Goal: Task Accomplishment & Management: Use online tool/utility

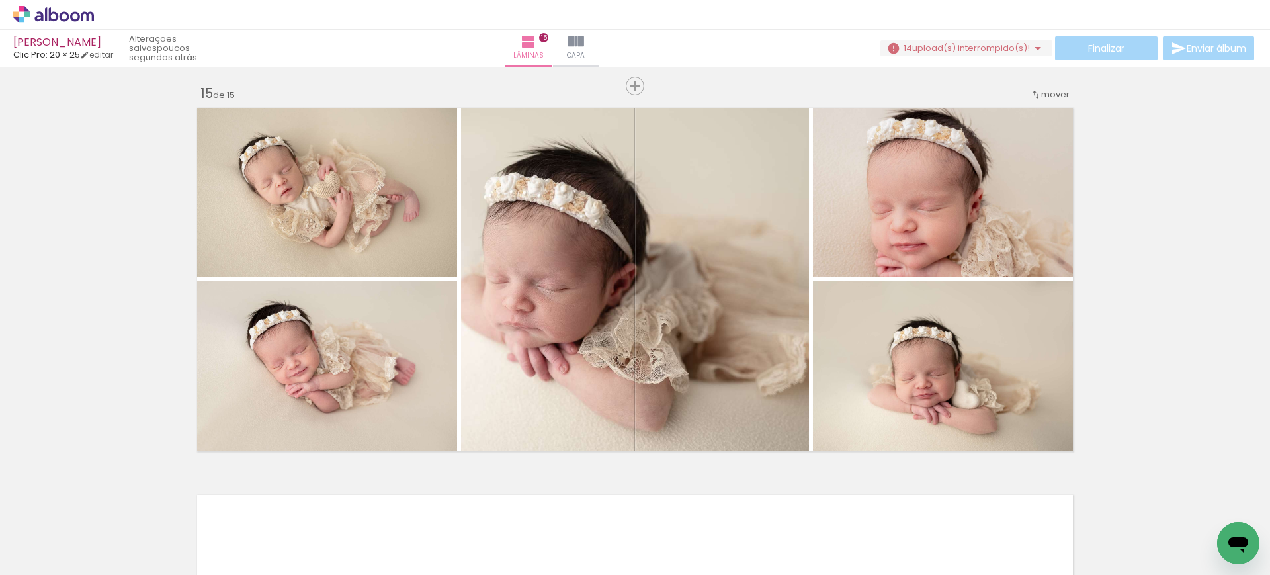
scroll to position [7535, 0]
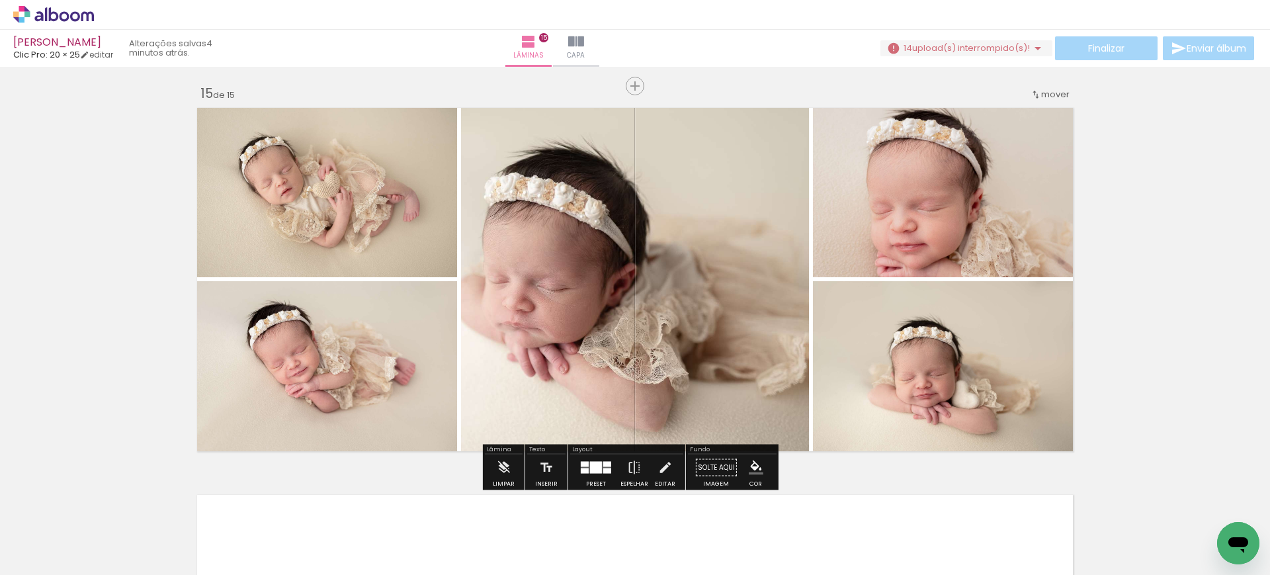
scroll to position [7535, 0]
click at [1021, 52] on span "upload(s) interrompido(s)!" at bounding box center [971, 48] width 118 height 13
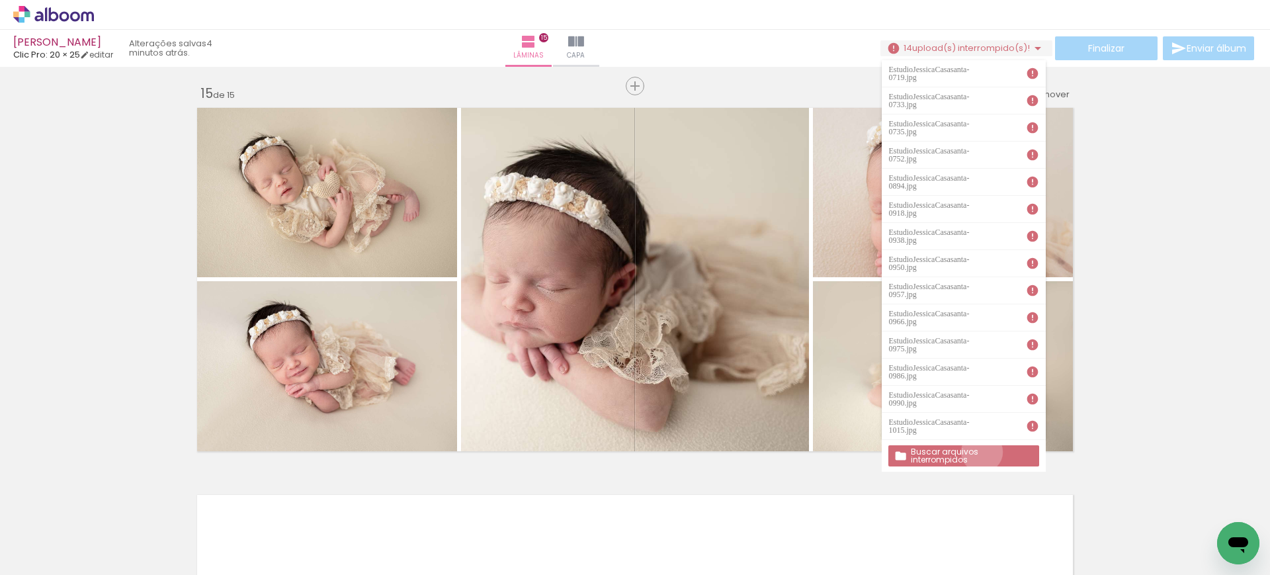
click at [0, 0] on slot "Buscar arquivos interrompidos" at bounding box center [0, 0] width 0 height 0
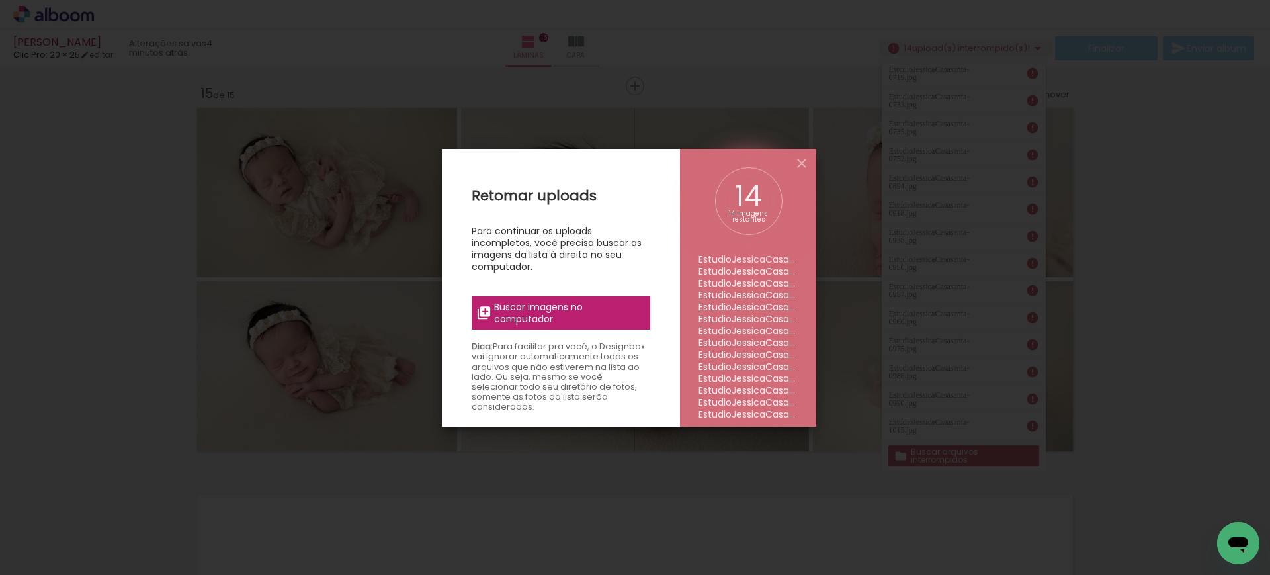
click at [589, 309] on span "Buscar imagens no computador" at bounding box center [567, 313] width 147 height 24
click at [0, 0] on input "file" at bounding box center [0, 0] width 0 height 0
click at [554, 308] on span "Buscar imagens no computador" at bounding box center [567, 313] width 147 height 24
click at [0, 0] on input "file" at bounding box center [0, 0] width 0 height 0
click at [721, 126] on iron-overlay-backdrop at bounding box center [635, 287] width 1270 height 575
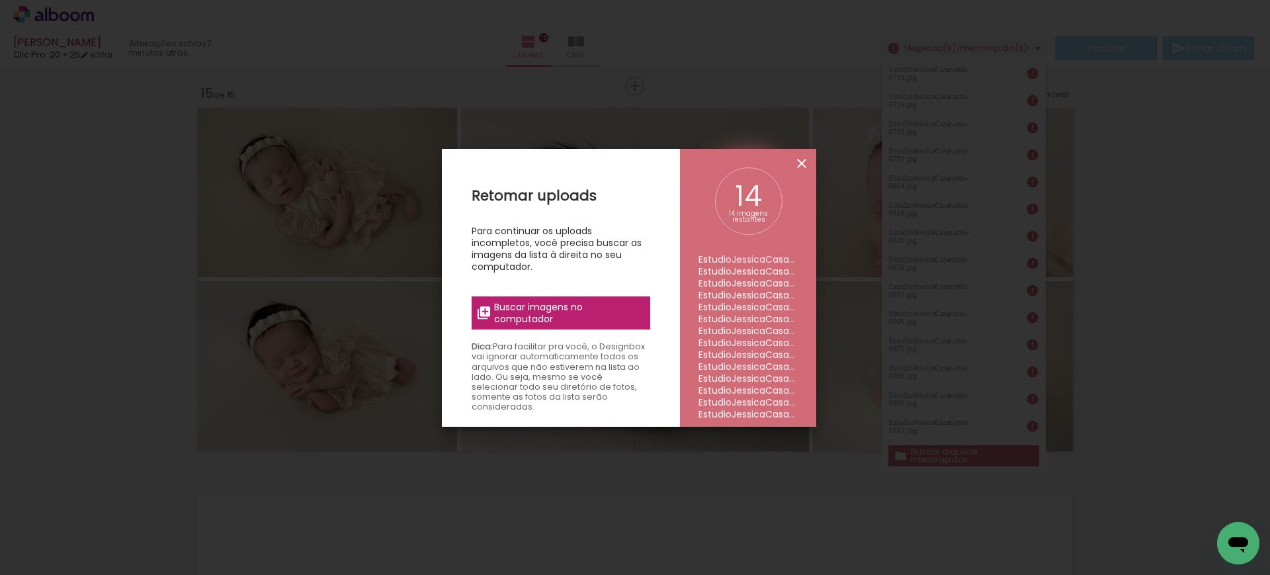
click at [808, 163] on iron-icon at bounding box center [802, 163] width 16 height 16
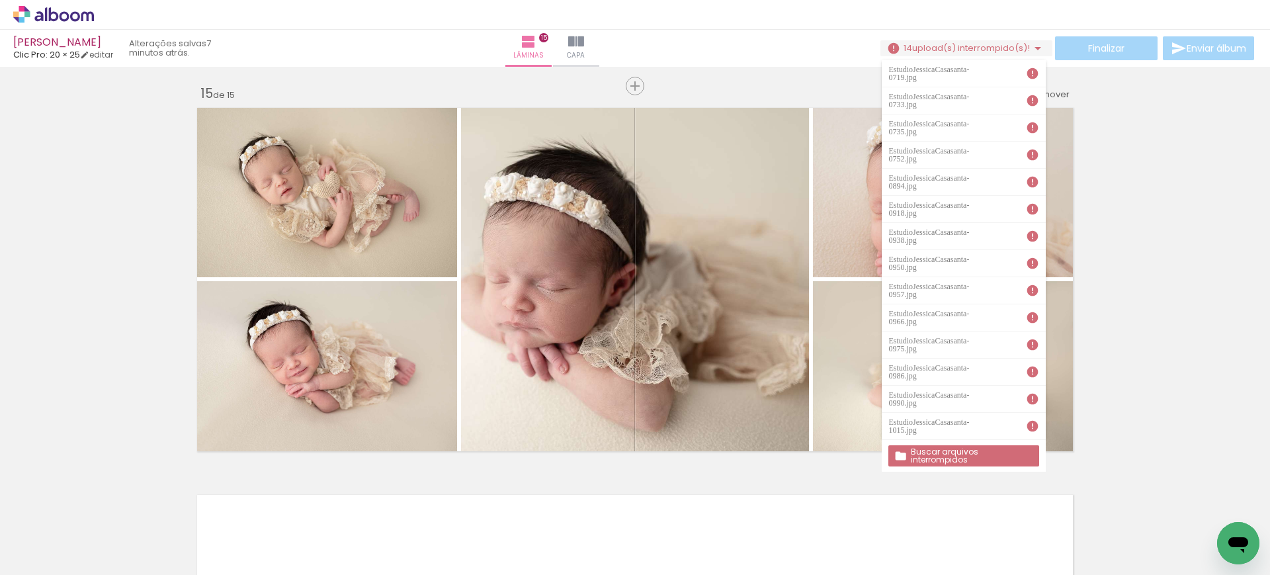
scroll to position [7535, 0]
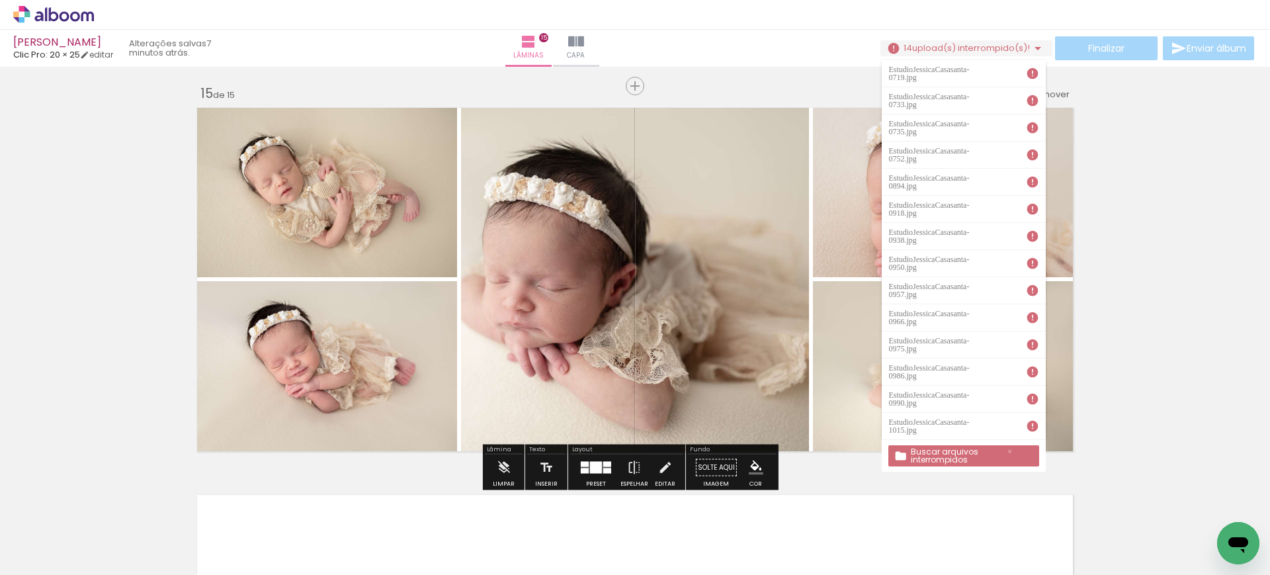
click at [0, 0] on slot "Buscar arquivos interrompidos" at bounding box center [0, 0] width 0 height 0
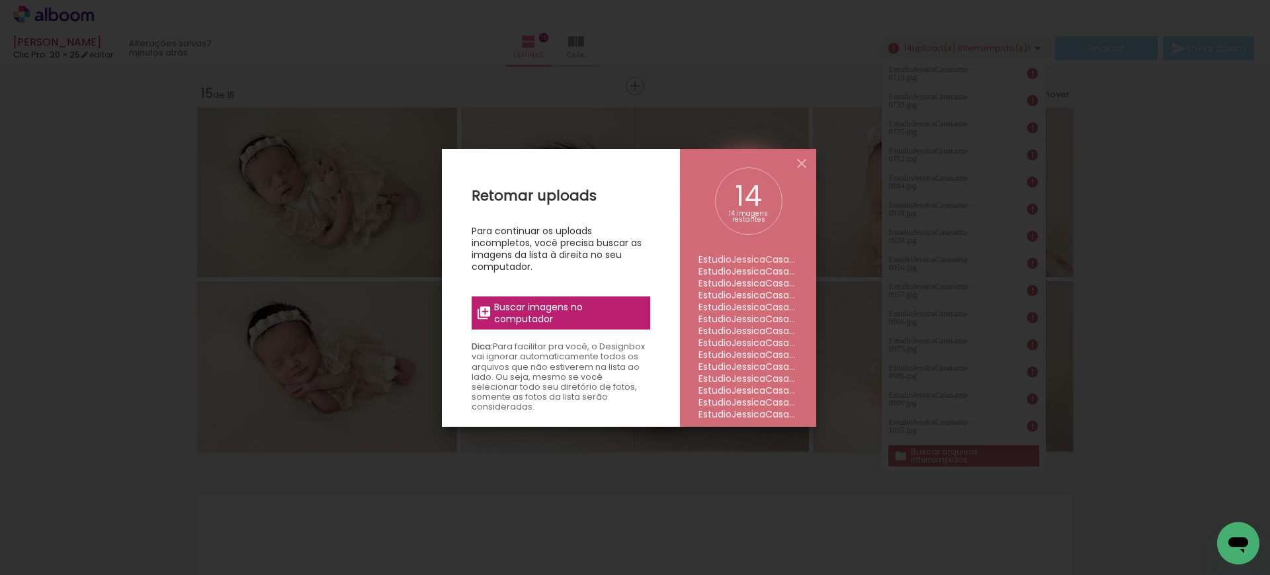
click at [607, 294] on div "Retomar uploads Para continuar os uploads incompletos, você precisa buscar as i…" at bounding box center [561, 436] width 238 height 575
click at [592, 312] on span "Buscar imagens no computador" at bounding box center [567, 313] width 147 height 24
click at [0, 0] on input "file" at bounding box center [0, 0] width 0 height 0
drag, startPoint x: 542, startPoint y: 336, endPoint x: 530, endPoint y: 309, distance: 29.4
click at [530, 309] on div "Retomar uploads Para continuar os uploads incompletos, você precisa buscar as i…" at bounding box center [561, 436] width 238 height 575
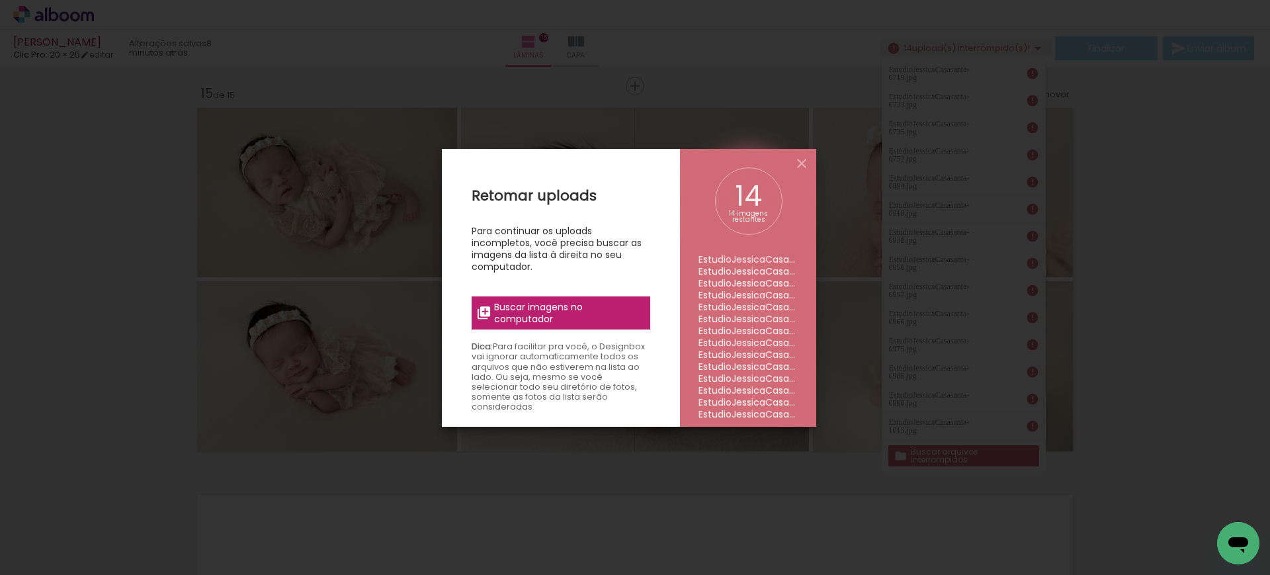
click at [530, 309] on span "Buscar imagens no computador" at bounding box center [567, 313] width 147 height 24
click at [0, 0] on input "file" at bounding box center [0, 0] width 0 height 0
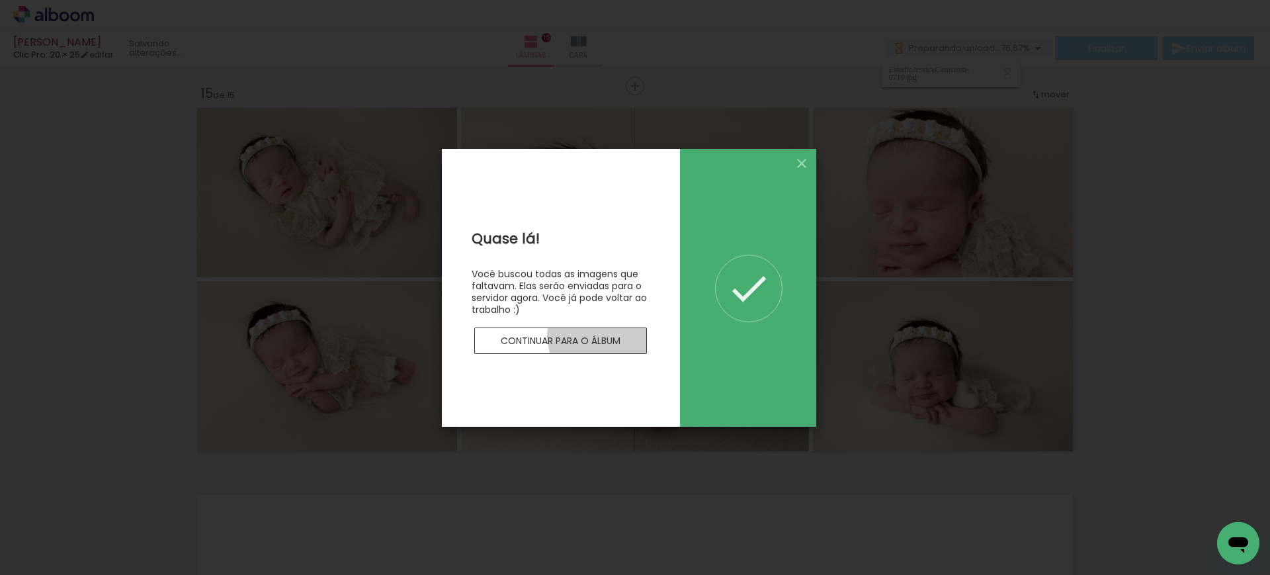
click at [0, 0] on slot "Continuar para o álbum" at bounding box center [0, 0] width 0 height 0
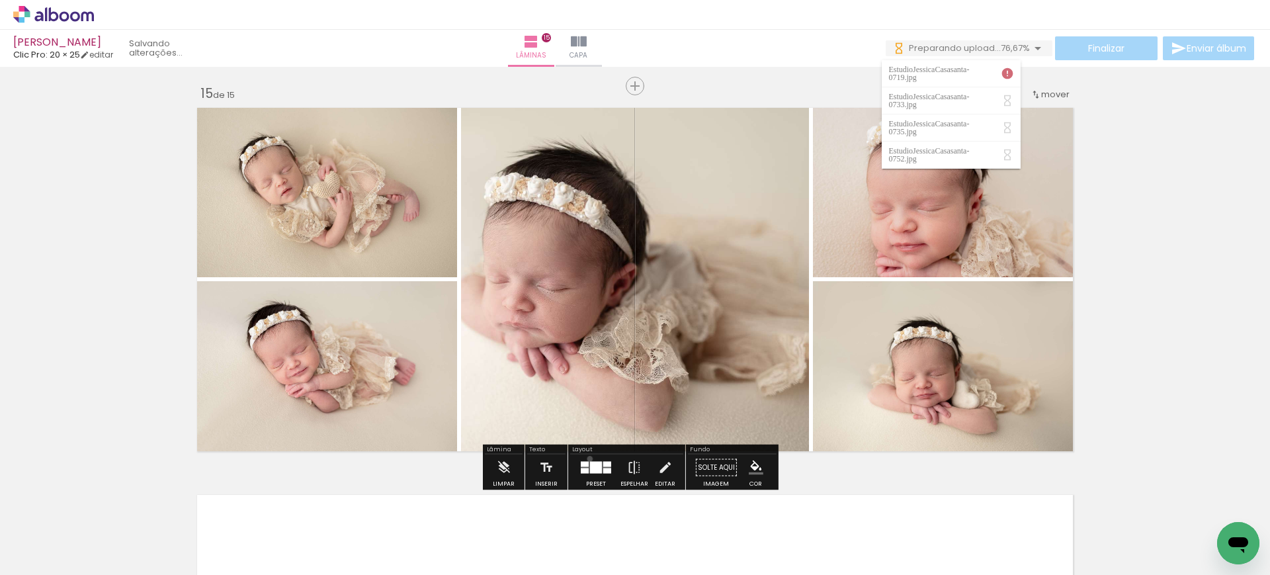
click at [587, 458] on div at bounding box center [596, 467] width 36 height 26
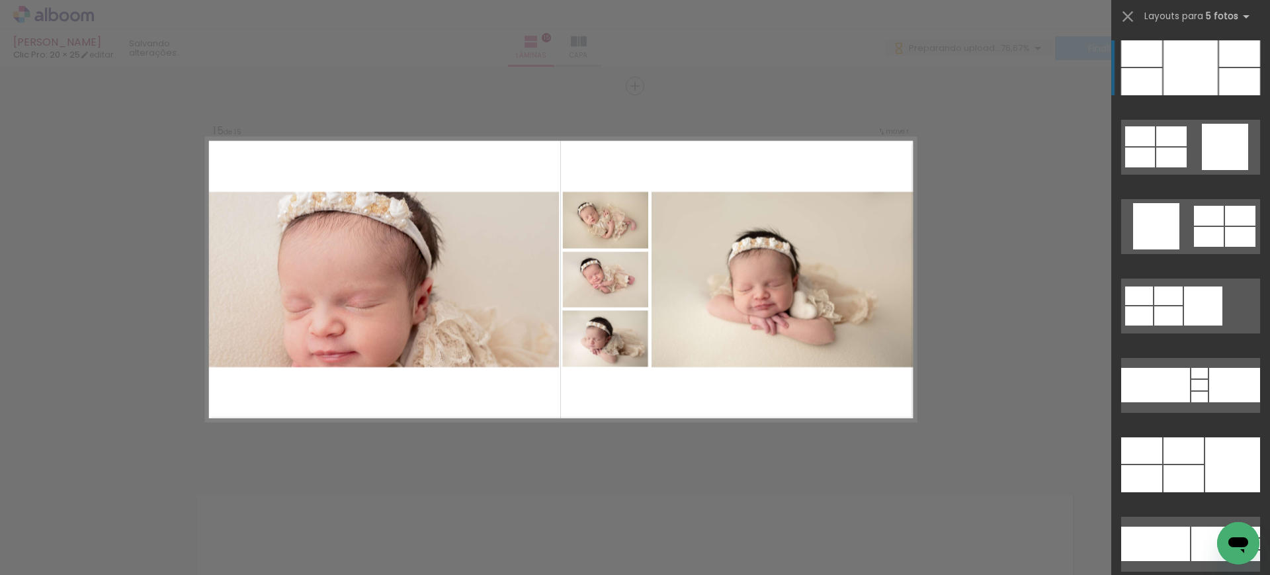
scroll to position [8284, 0]
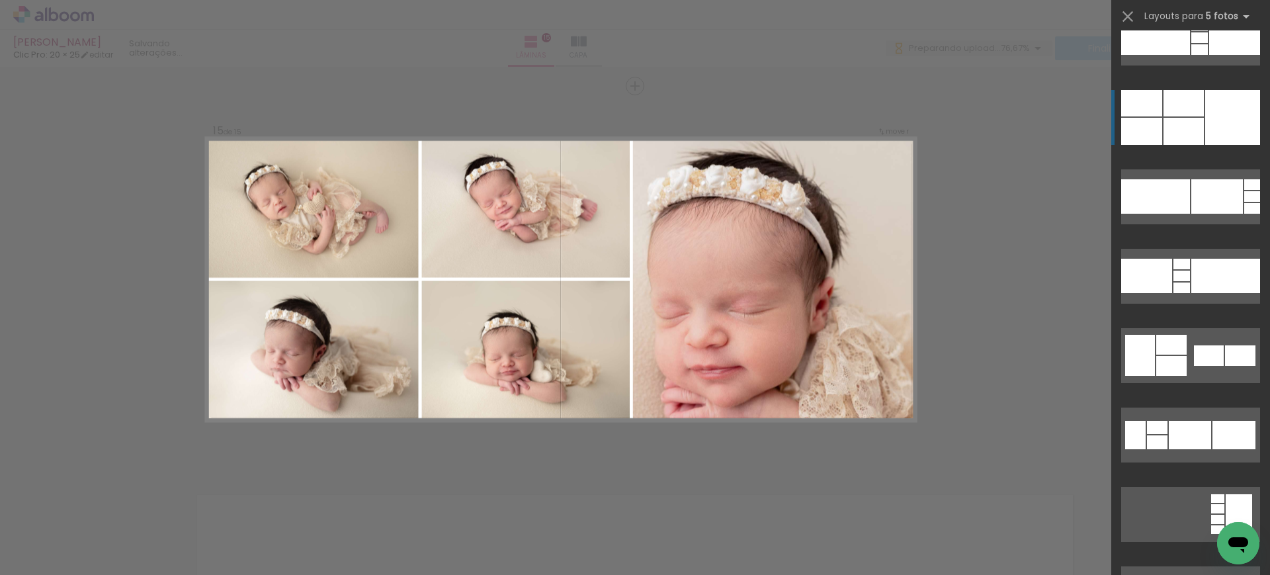
click at [1185, 100] on div at bounding box center [1183, 103] width 40 height 26
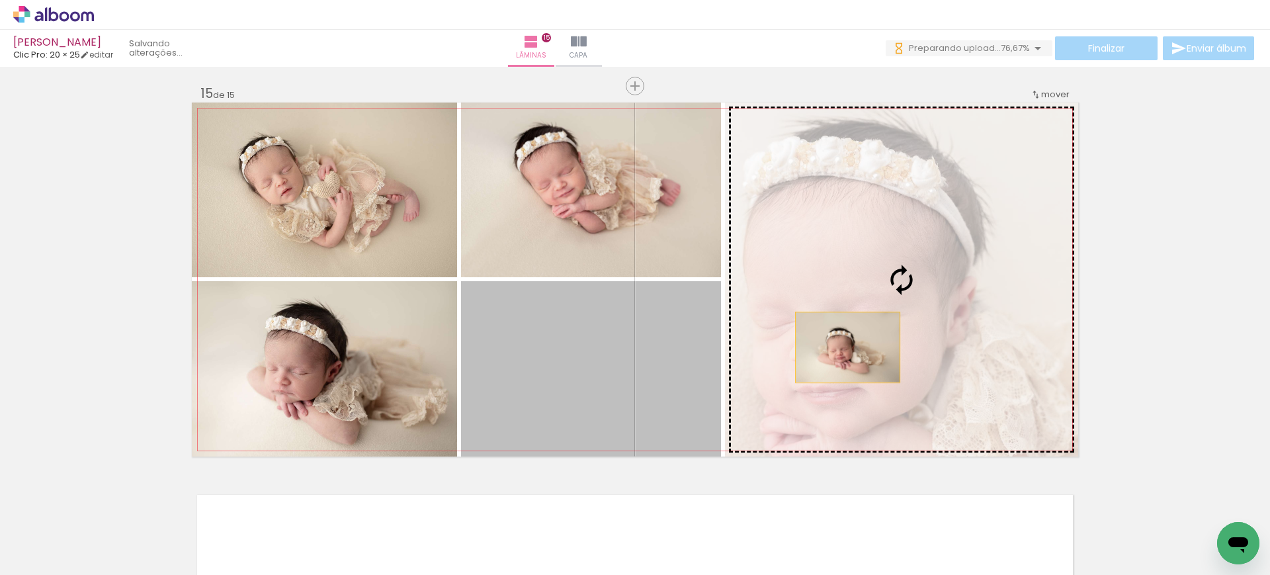
drag, startPoint x: 555, startPoint y: 406, endPoint x: 859, endPoint y: 339, distance: 311.5
click at [0, 0] on slot at bounding box center [0, 0] width 0 height 0
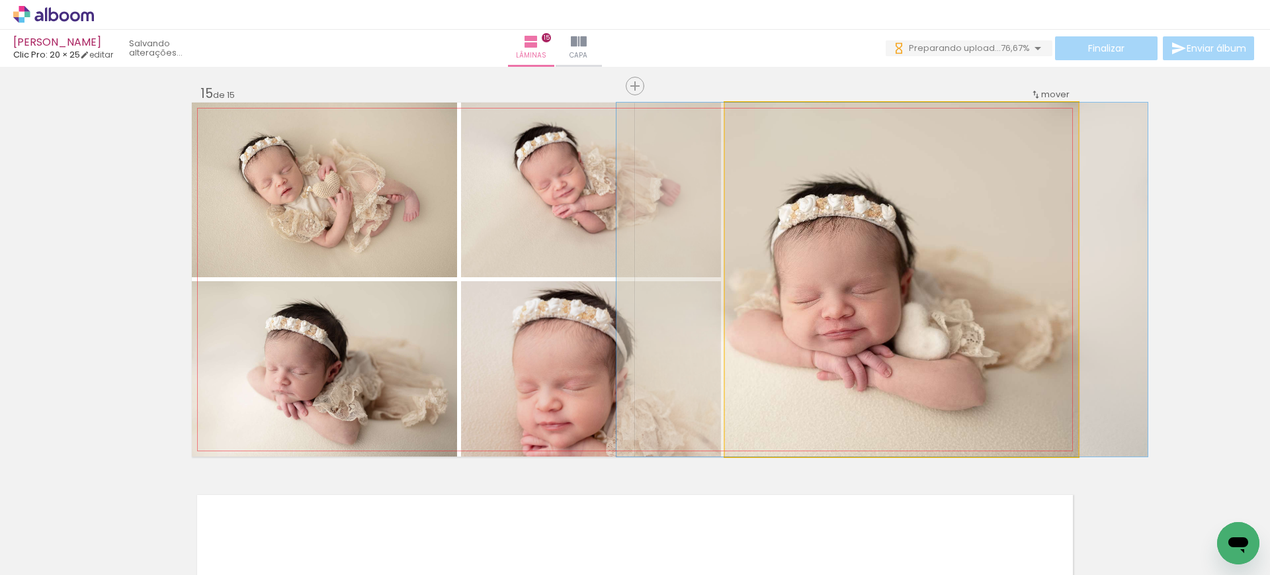
drag, startPoint x: 882, startPoint y: 385, endPoint x: 863, endPoint y: 362, distance: 29.6
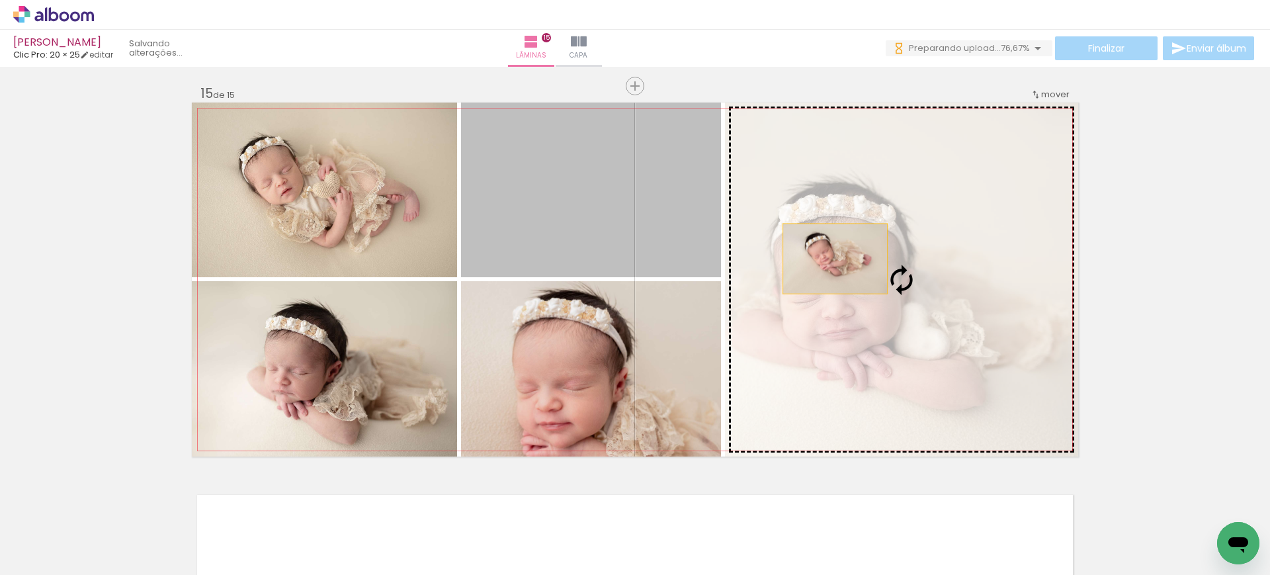
drag, startPoint x: 583, startPoint y: 231, endPoint x: 836, endPoint y: 257, distance: 254.0
click at [0, 0] on slot at bounding box center [0, 0] width 0 height 0
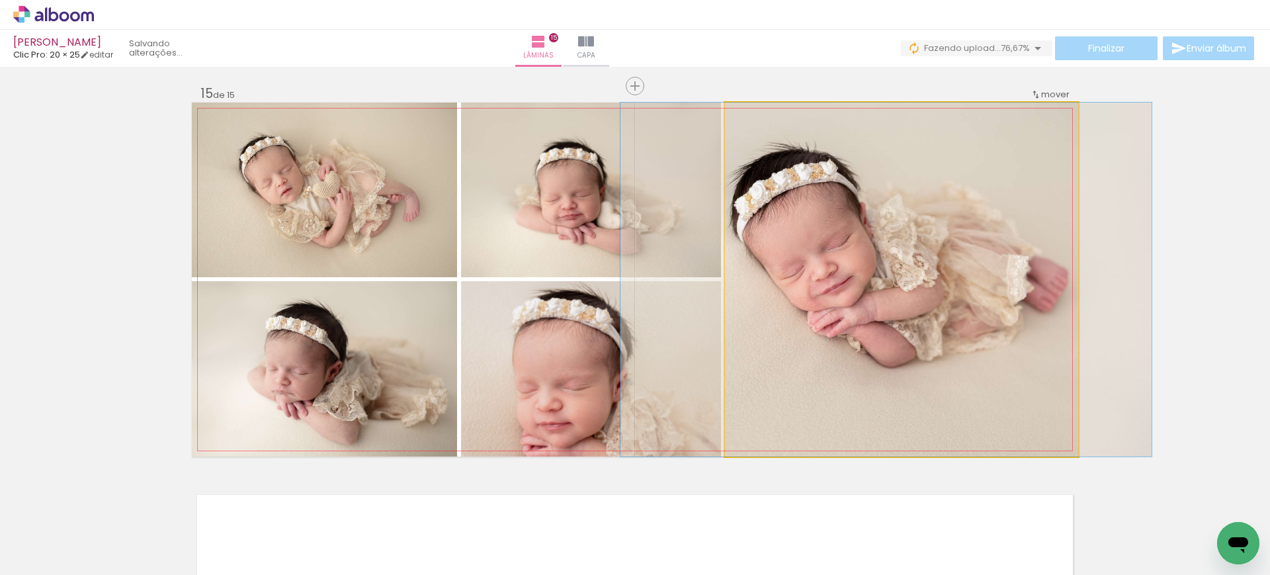
drag, startPoint x: 938, startPoint y: 364, endPoint x: 923, endPoint y: 356, distance: 17.2
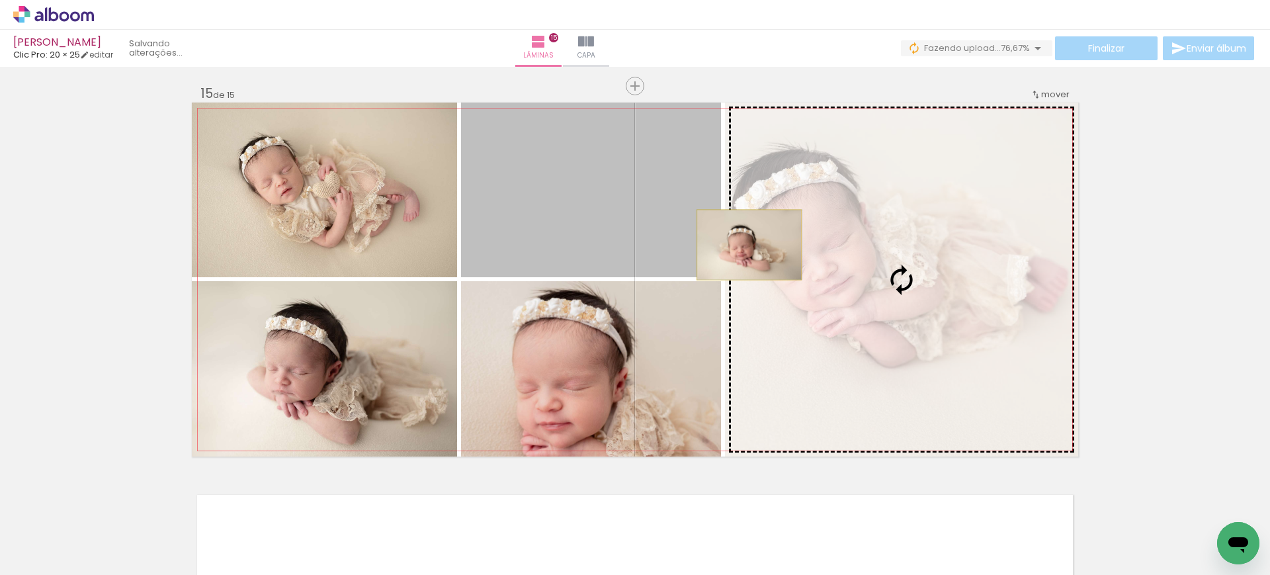
drag, startPoint x: 649, startPoint y: 245, endPoint x: 743, endPoint y: 245, distance: 93.9
click at [0, 0] on slot at bounding box center [0, 0] width 0 height 0
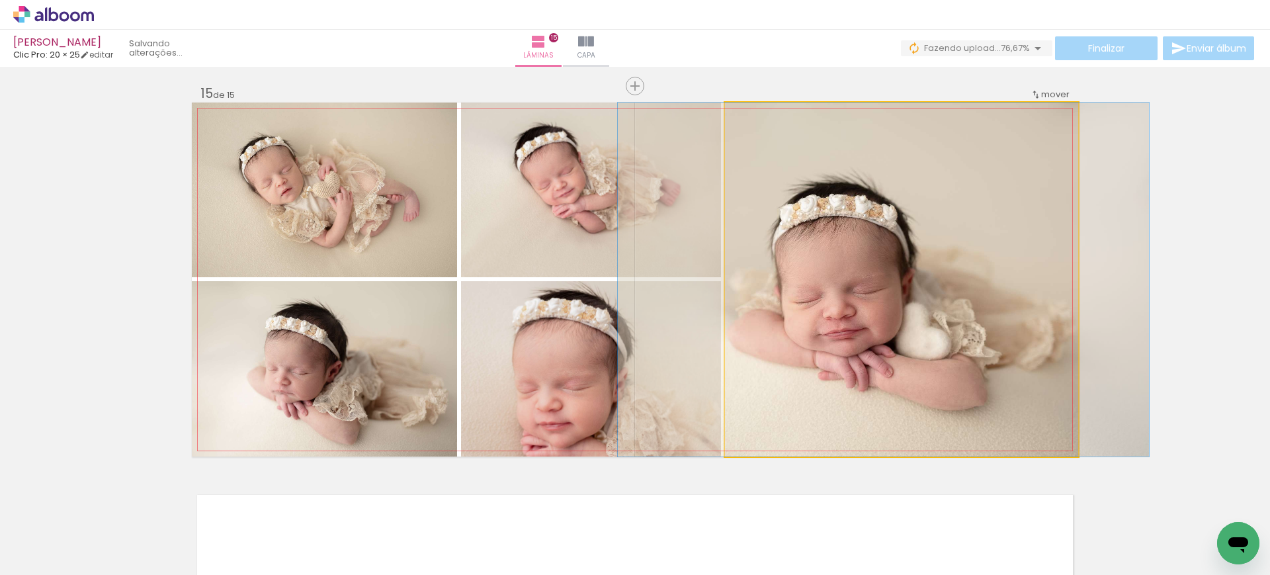
drag, startPoint x: 872, startPoint y: 349, endPoint x: 854, endPoint y: 345, distance: 18.3
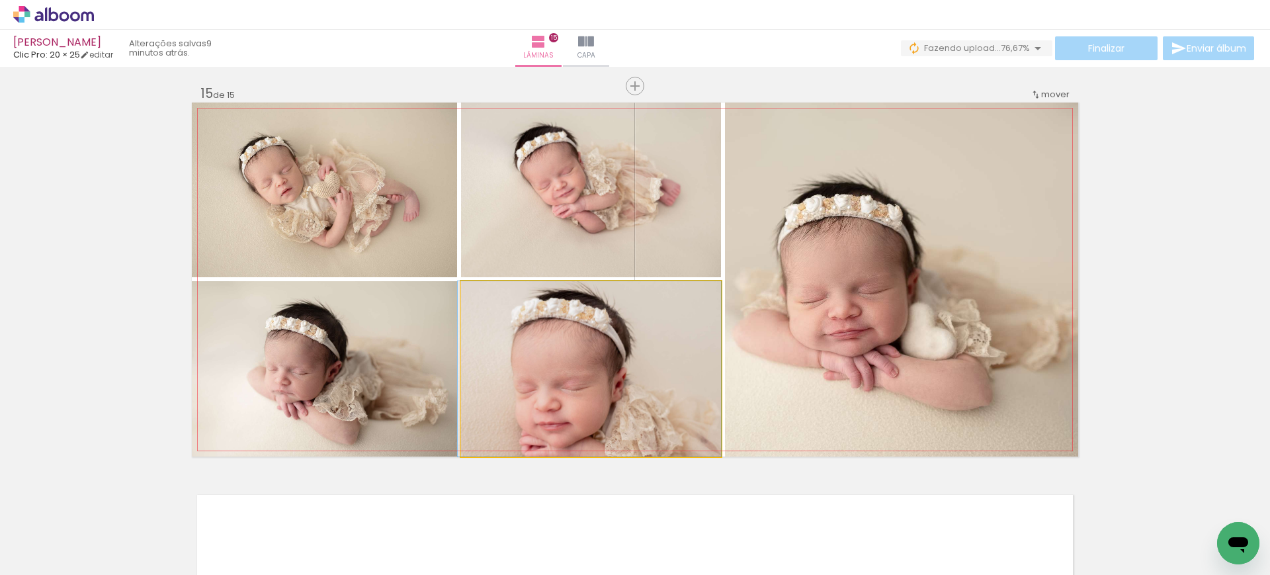
drag, startPoint x: 679, startPoint y: 381, endPoint x: 656, endPoint y: 373, distance: 24.5
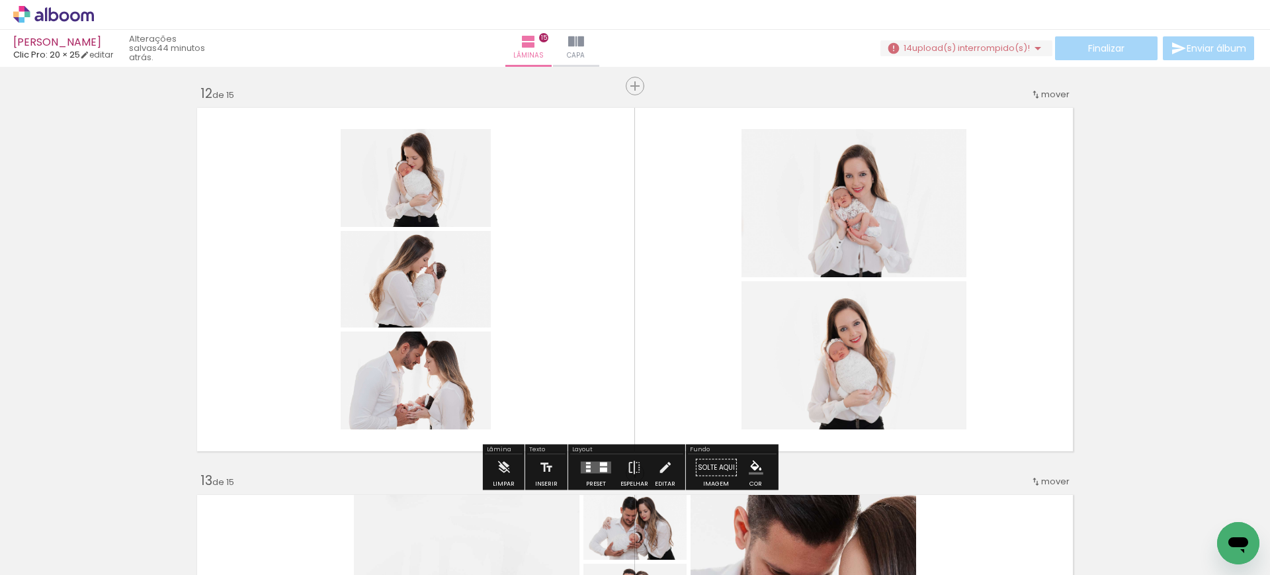
scroll to position [0, 1831]
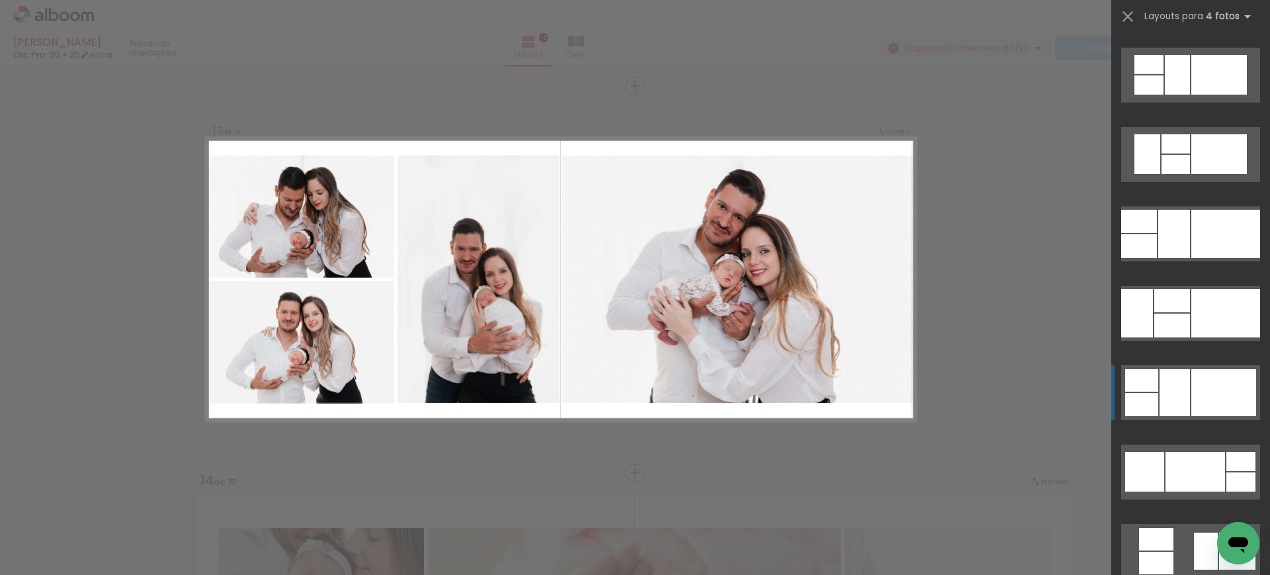
scroll to position [3619, 0]
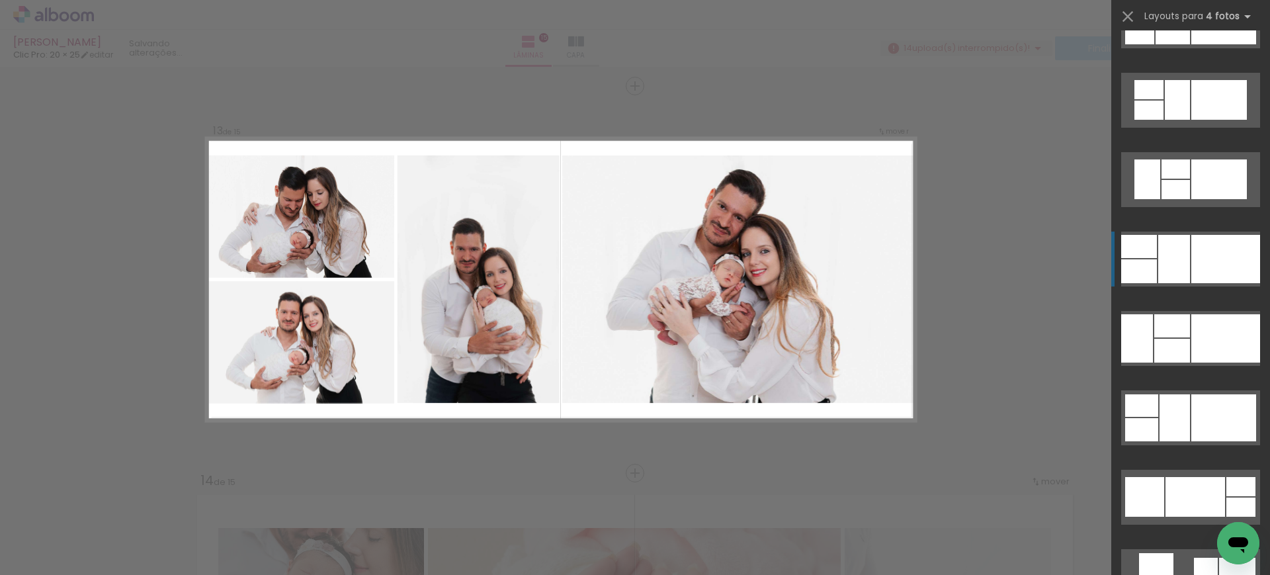
click at [1211, 239] on div at bounding box center [1225, 259] width 69 height 48
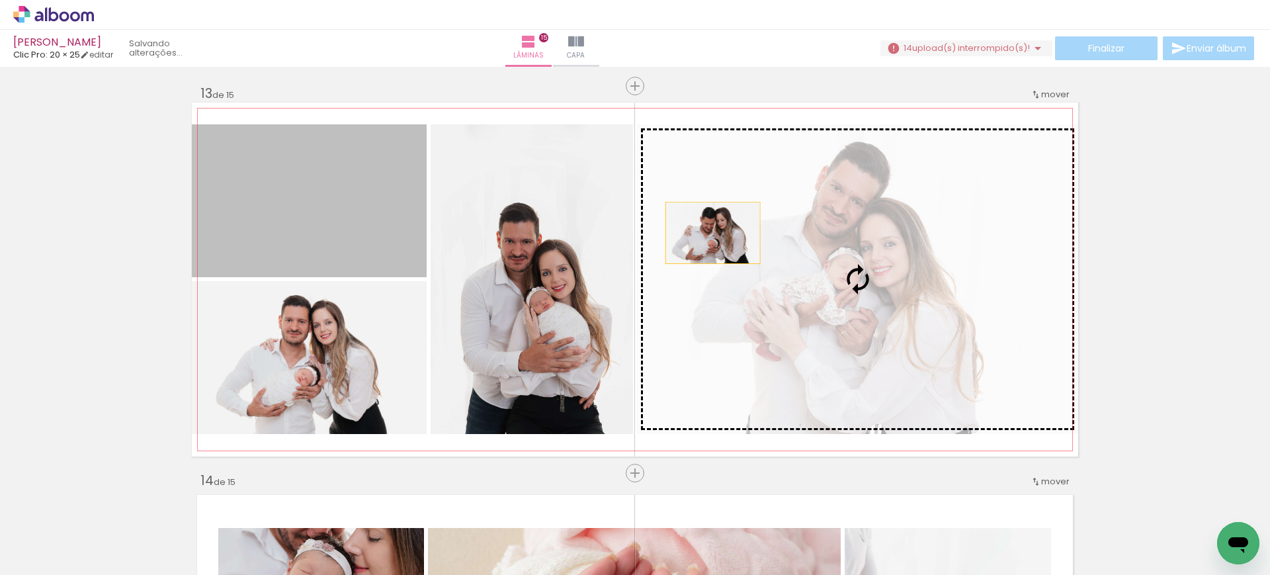
drag, startPoint x: 323, startPoint y: 241, endPoint x: 783, endPoint y: 229, distance: 459.8
click at [0, 0] on slot at bounding box center [0, 0] width 0 height 0
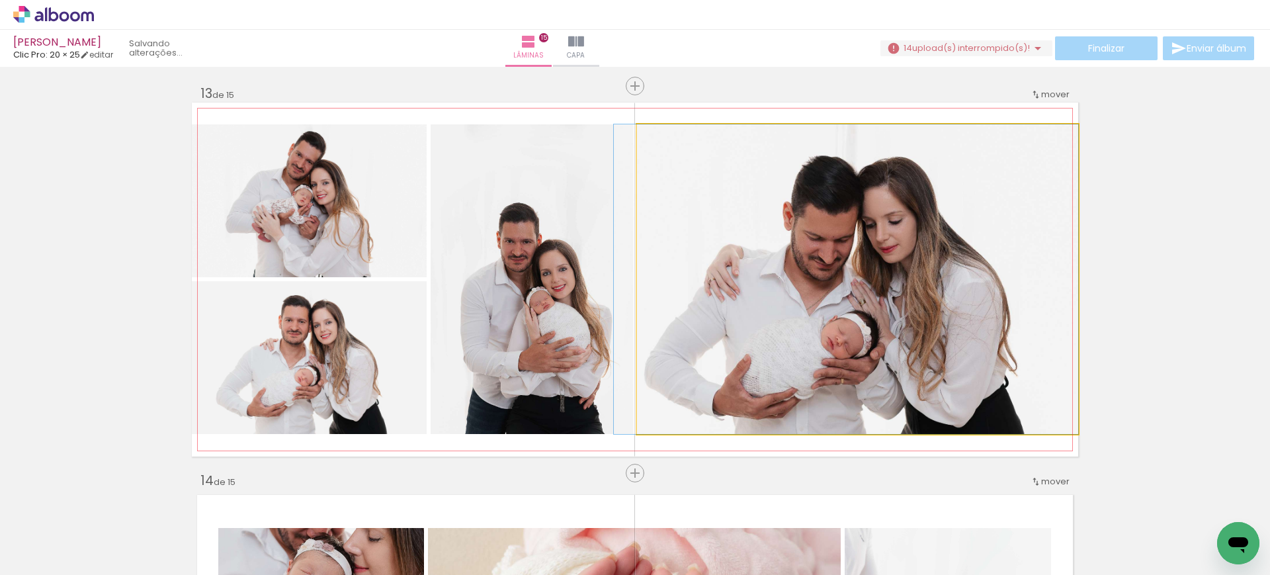
drag, startPoint x: 786, startPoint y: 381, endPoint x: 751, endPoint y: 362, distance: 39.1
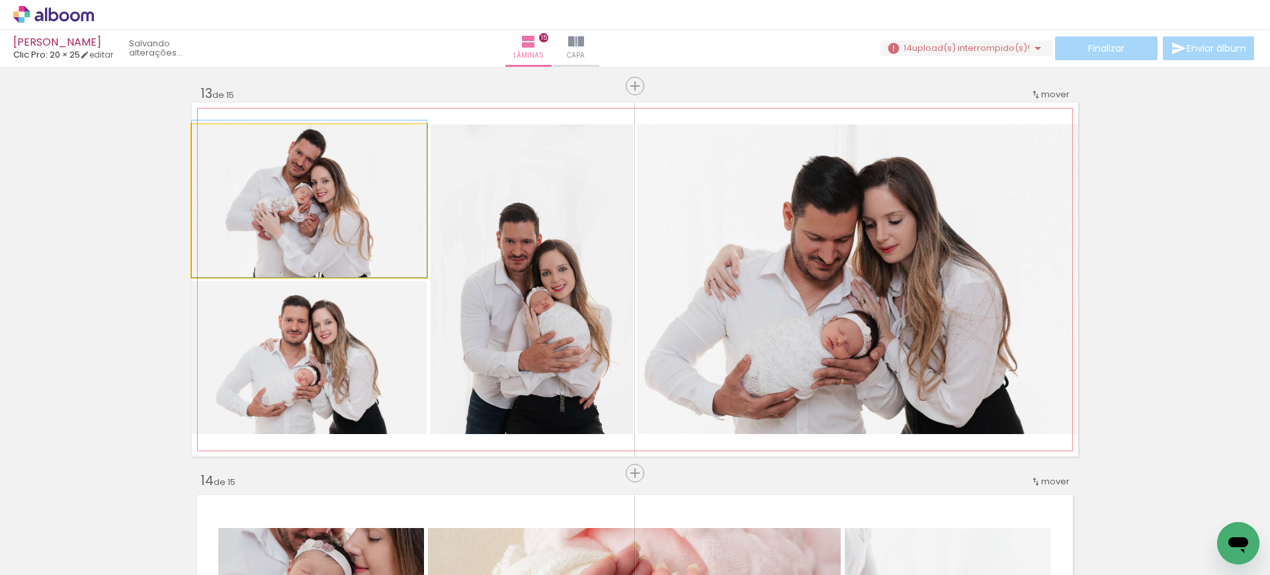
drag, startPoint x: 370, startPoint y: 203, endPoint x: 368, endPoint y: 166, distance: 37.1
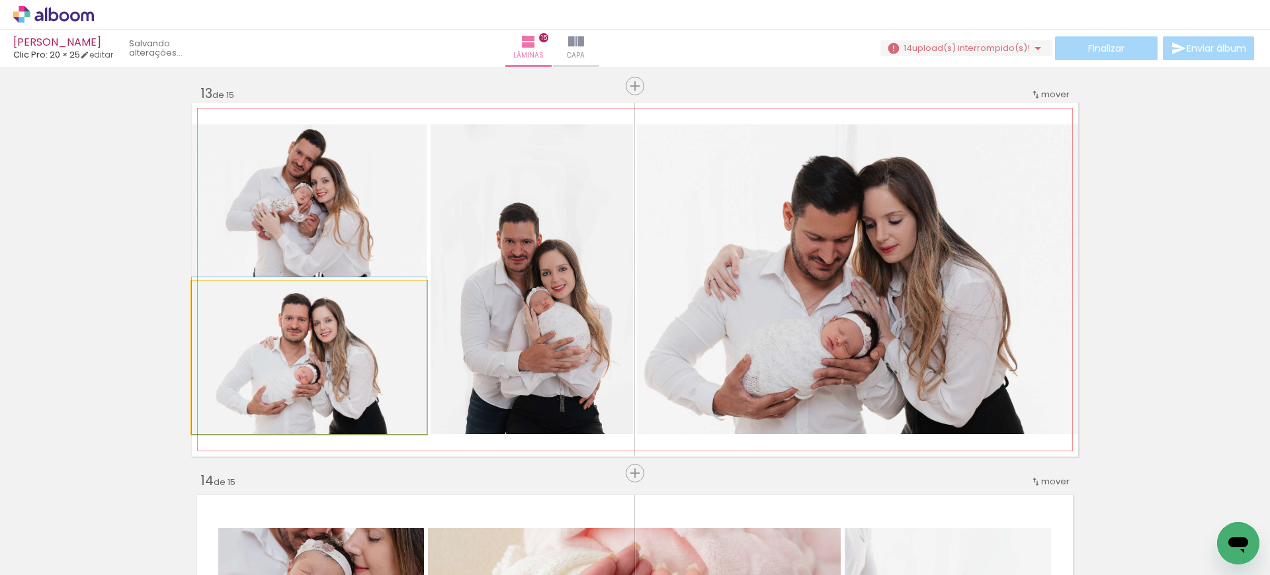
drag, startPoint x: 342, startPoint y: 346, endPoint x: 478, endPoint y: 245, distance: 169.3
click at [0, 0] on slot at bounding box center [0, 0] width 0 height 0
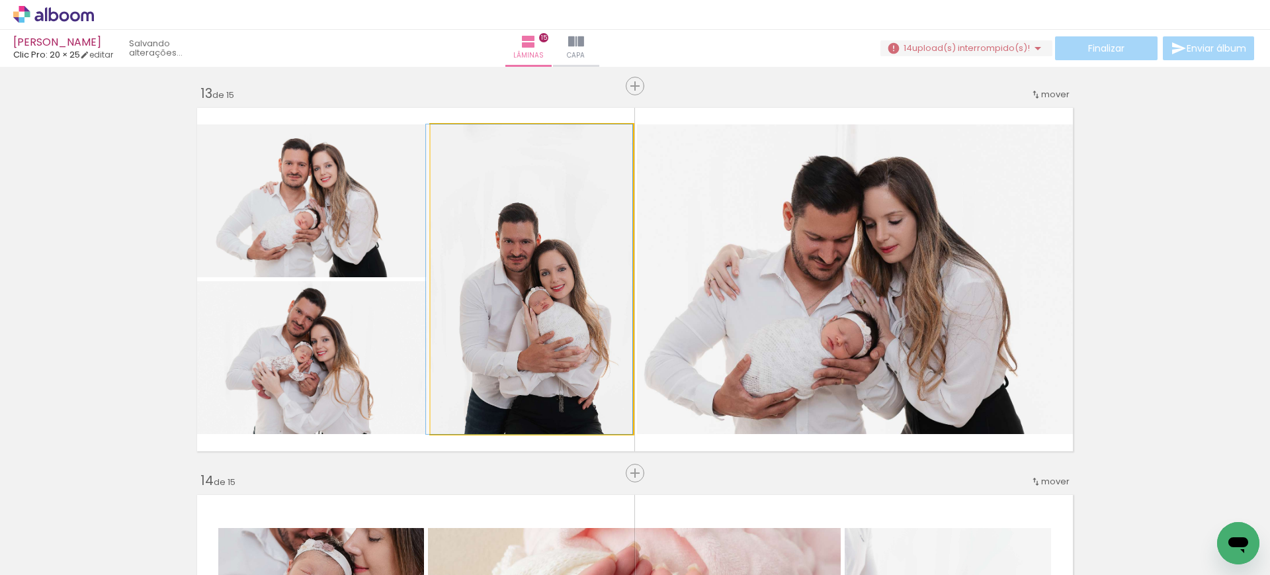
drag, startPoint x: 572, startPoint y: 257, endPoint x: 540, endPoint y: 290, distance: 45.4
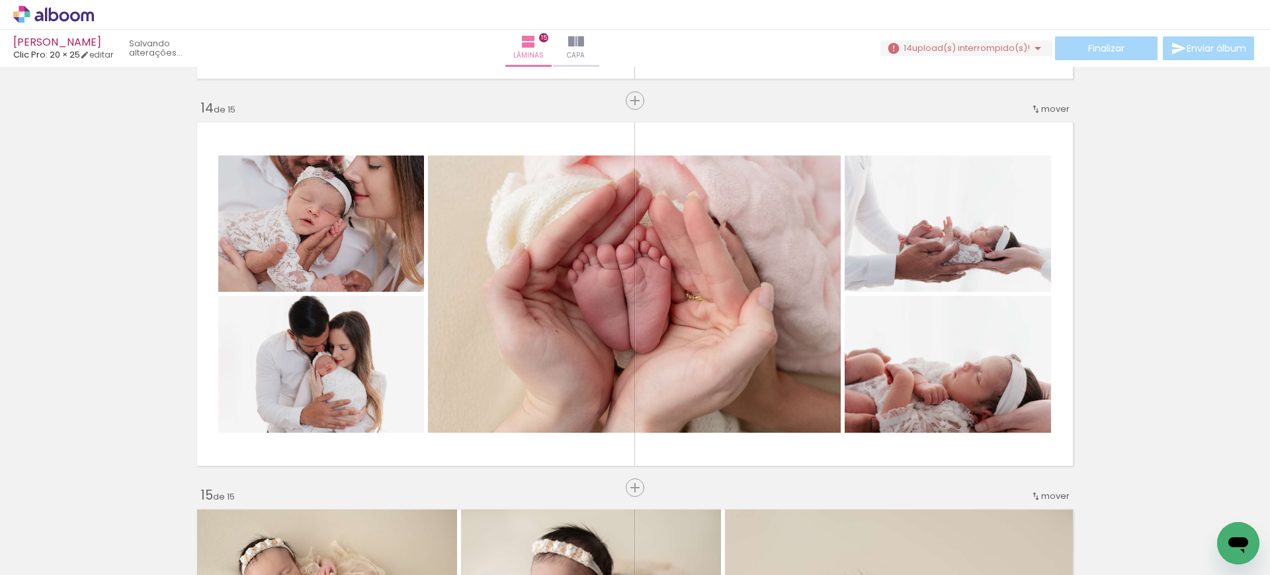
scroll to position [0, 2464]
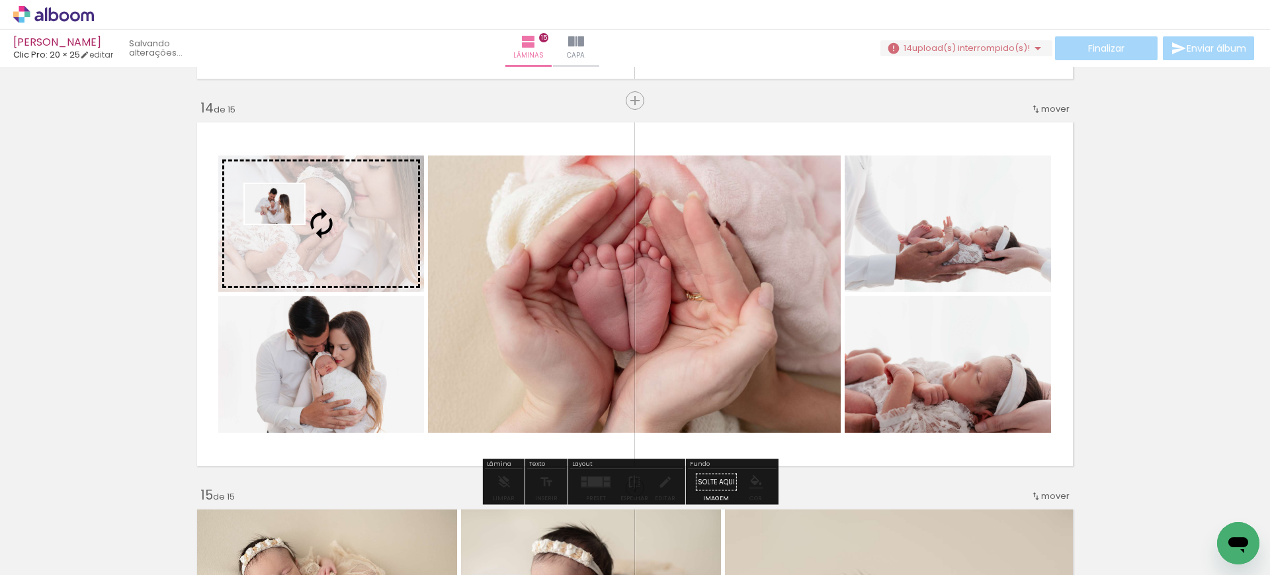
drag, startPoint x: 734, startPoint y: 534, endPoint x: 284, endPoint y: 224, distance: 546.7
click at [284, 224] on quentale-workspace at bounding box center [635, 287] width 1270 height 575
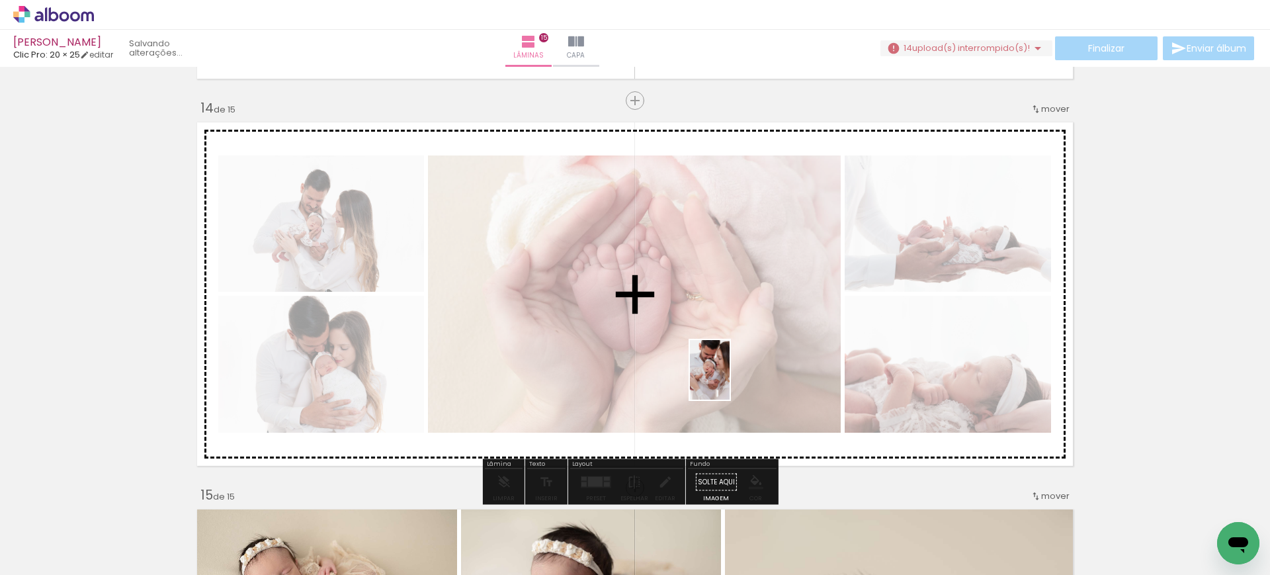
drag, startPoint x: 794, startPoint y: 535, endPoint x: 730, endPoint y: 380, distance: 168.2
click at [730, 380] on quentale-workspace at bounding box center [635, 287] width 1270 height 575
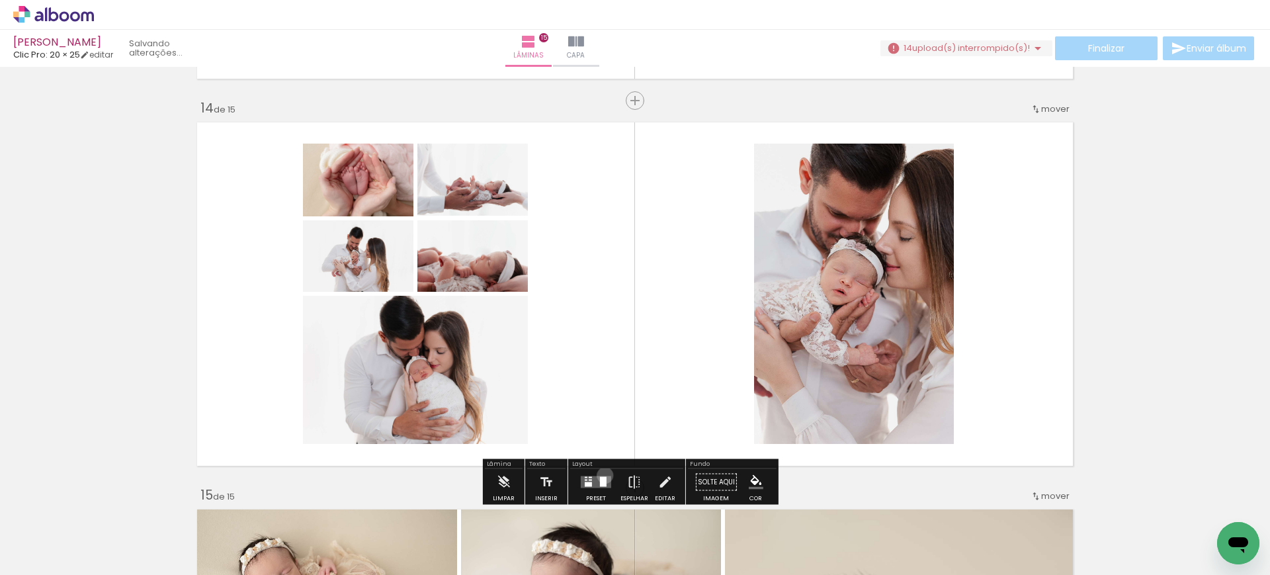
click at [602, 474] on div at bounding box center [596, 482] width 36 height 26
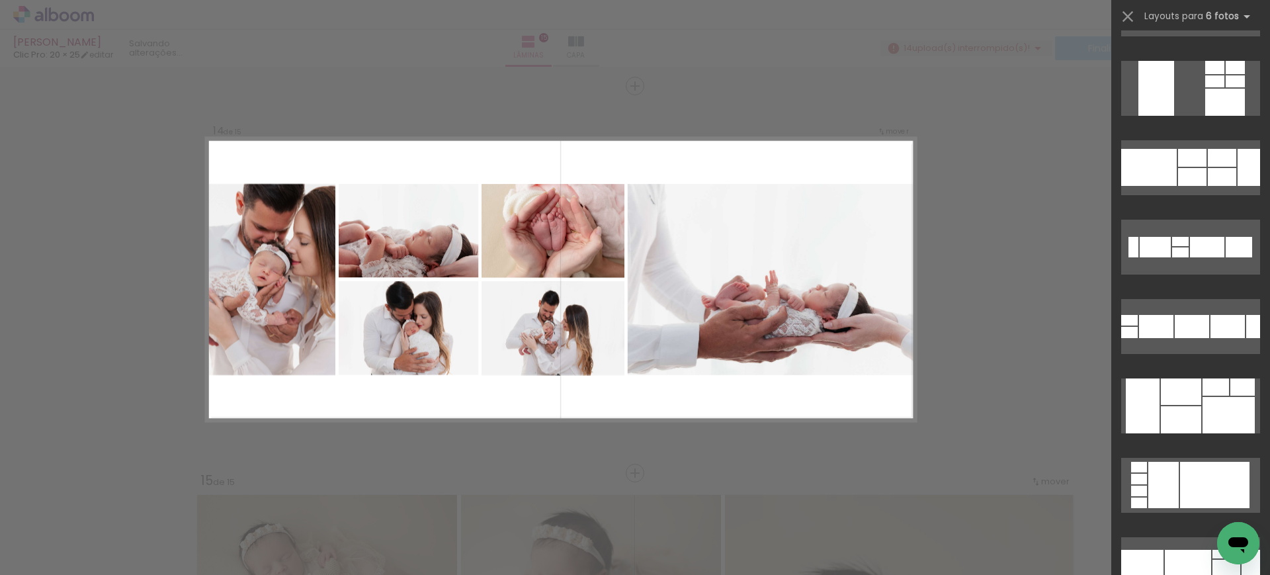
scroll to position [1417, 0]
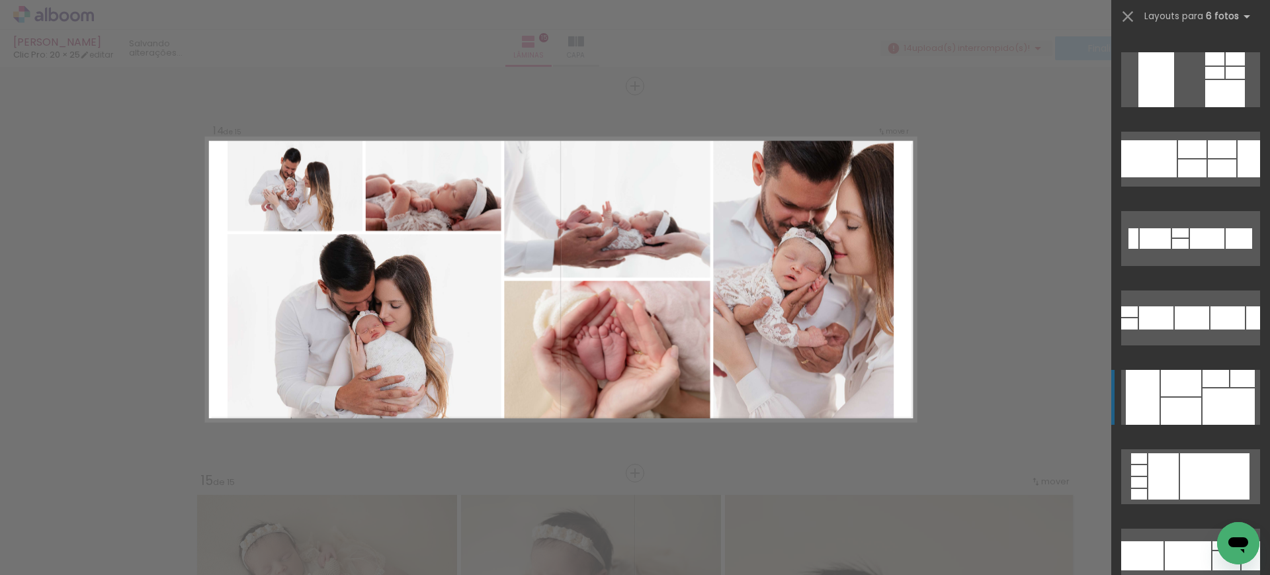
click at [1177, 390] on div at bounding box center [1181, 383] width 40 height 26
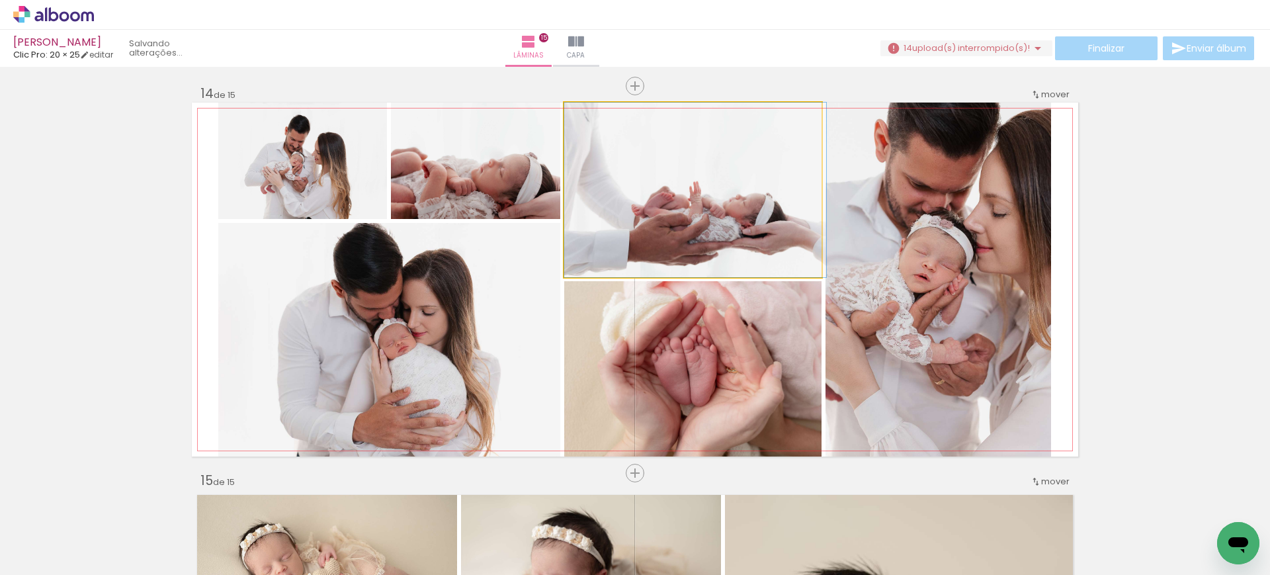
drag, startPoint x: 597, startPoint y: 196, endPoint x: 639, endPoint y: 192, distance: 42.6
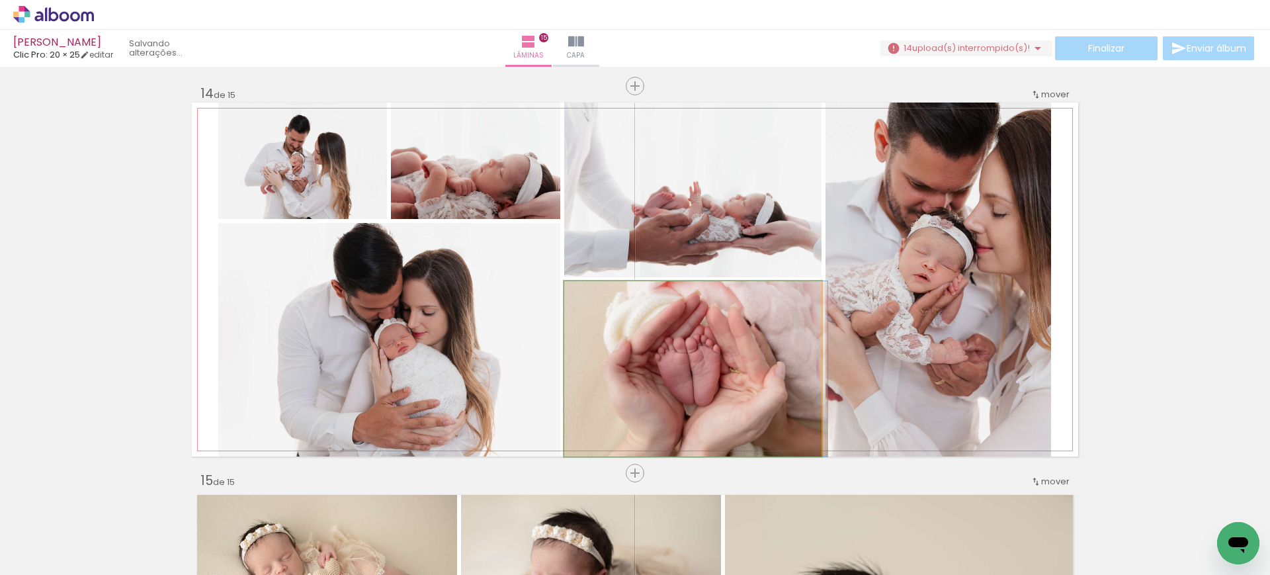
drag, startPoint x: 708, startPoint y: 391, endPoint x: 750, endPoint y: 378, distance: 43.5
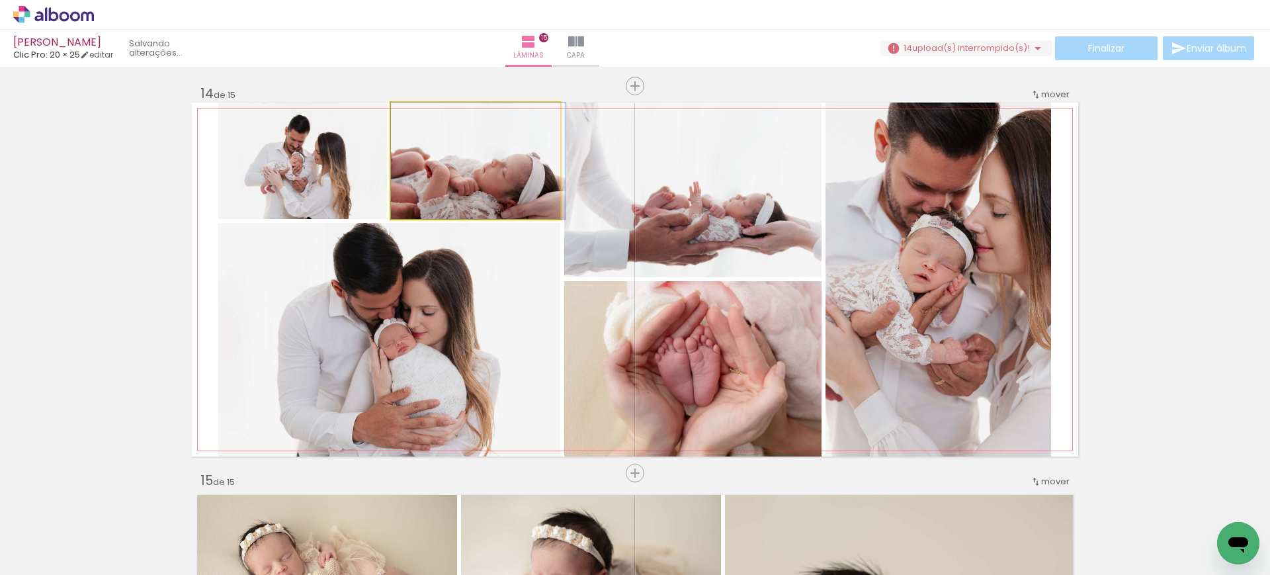
drag, startPoint x: 447, startPoint y: 187, endPoint x: 486, endPoint y: 190, distance: 39.2
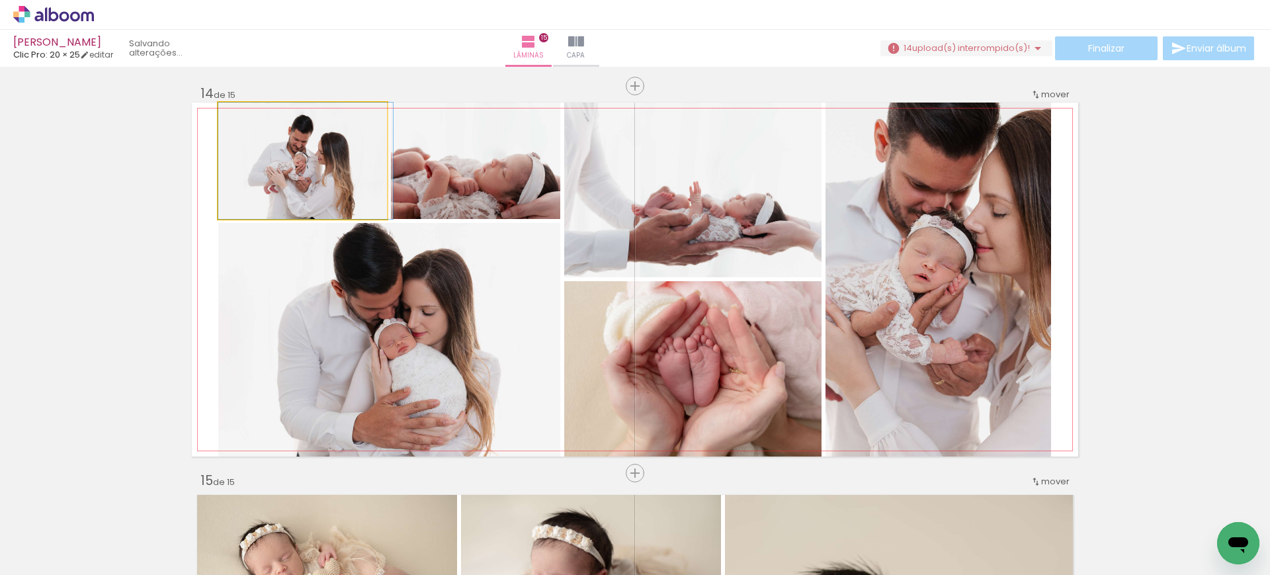
drag, startPoint x: 297, startPoint y: 179, endPoint x: 515, endPoint y: 233, distance: 224.9
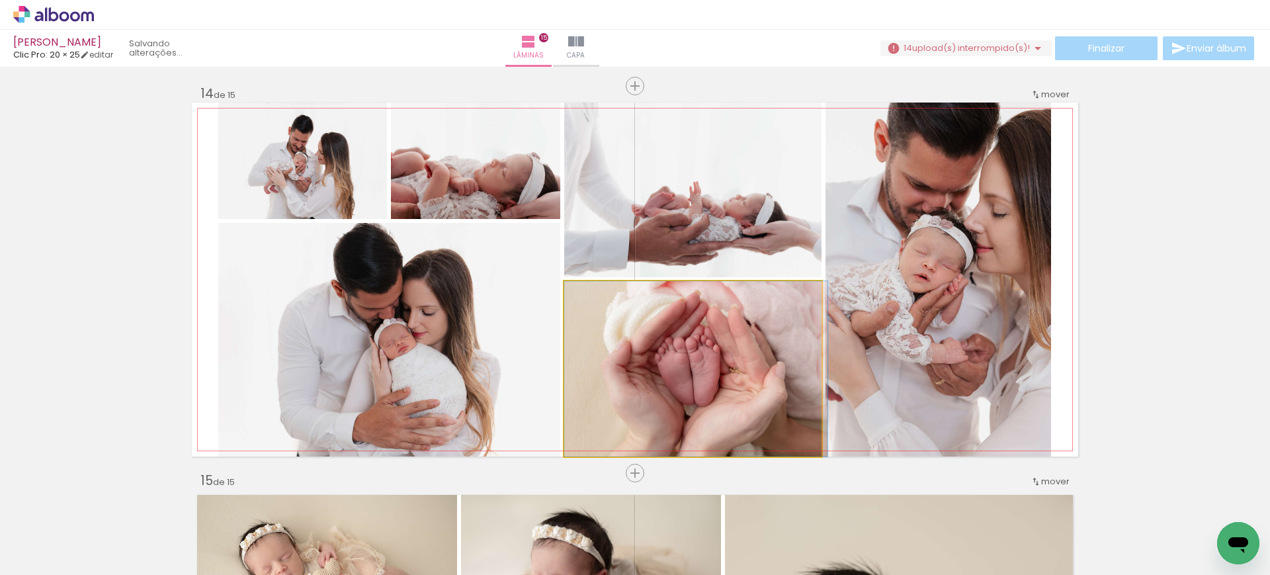
drag, startPoint x: 665, startPoint y: 377, endPoint x: 689, endPoint y: 370, distance: 24.9
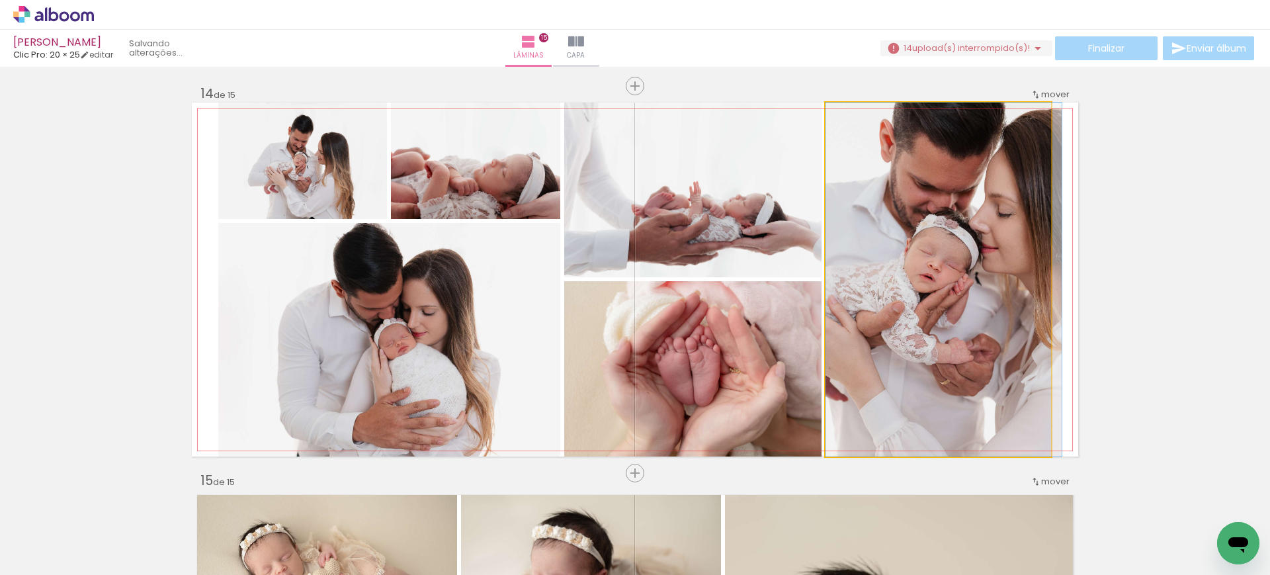
drag, startPoint x: 954, startPoint y: 352, endPoint x: 984, endPoint y: 343, distance: 31.2
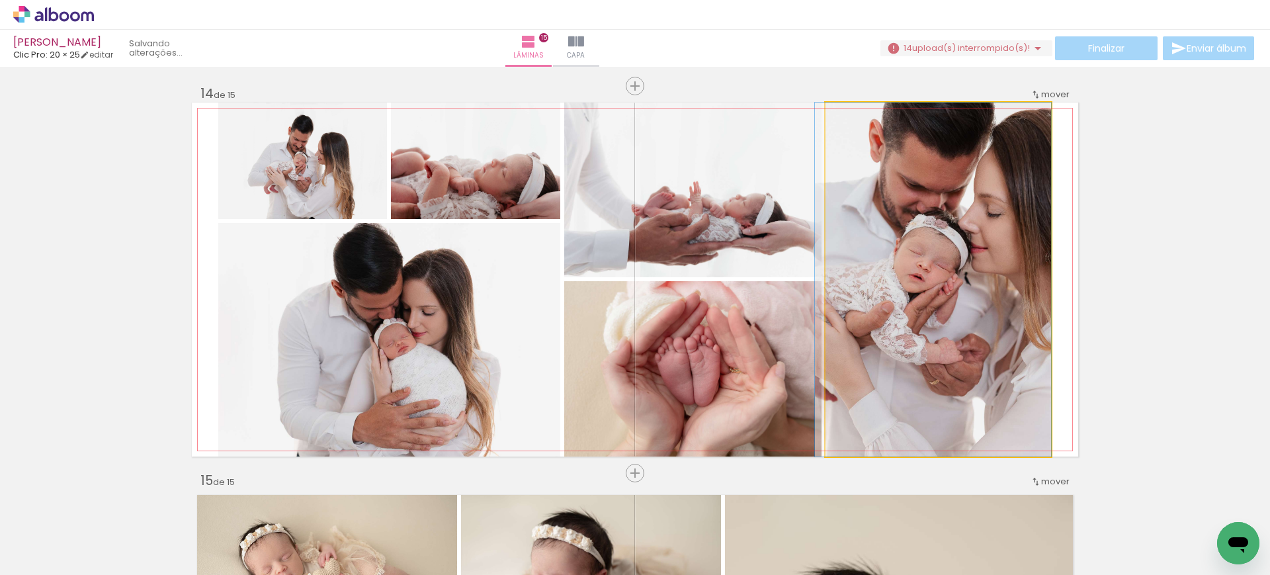
drag, startPoint x: 962, startPoint y: 372, endPoint x: 941, endPoint y: 366, distance: 22.2
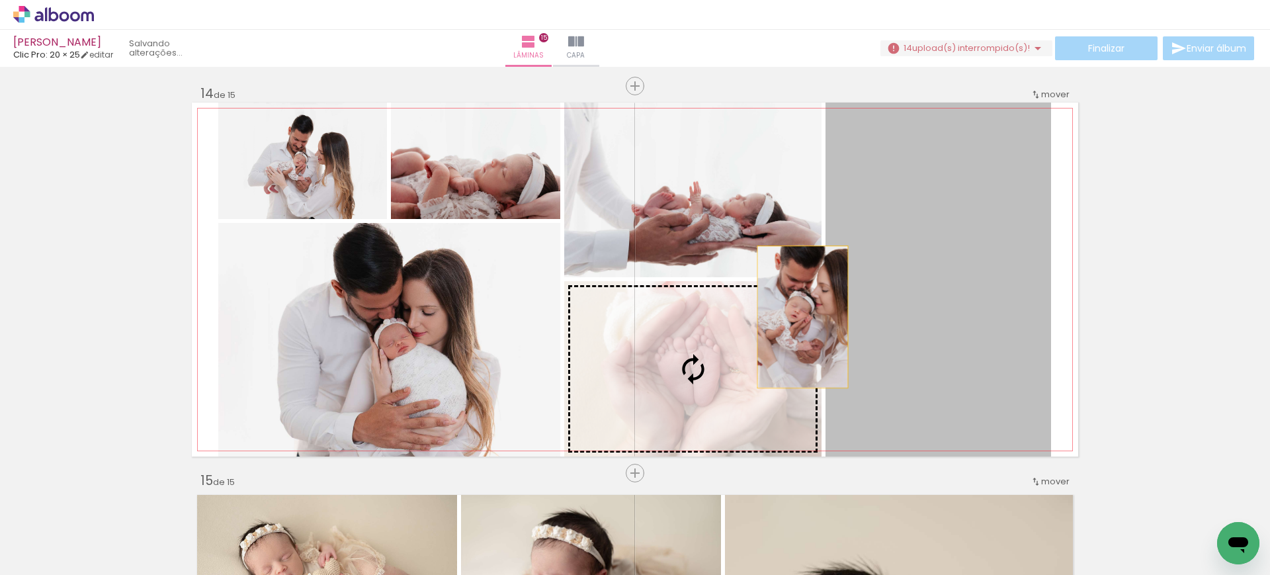
drag, startPoint x: 862, startPoint y: 341, endPoint x: 730, endPoint y: 317, distance: 134.4
click at [0, 0] on slot at bounding box center [0, 0] width 0 height 0
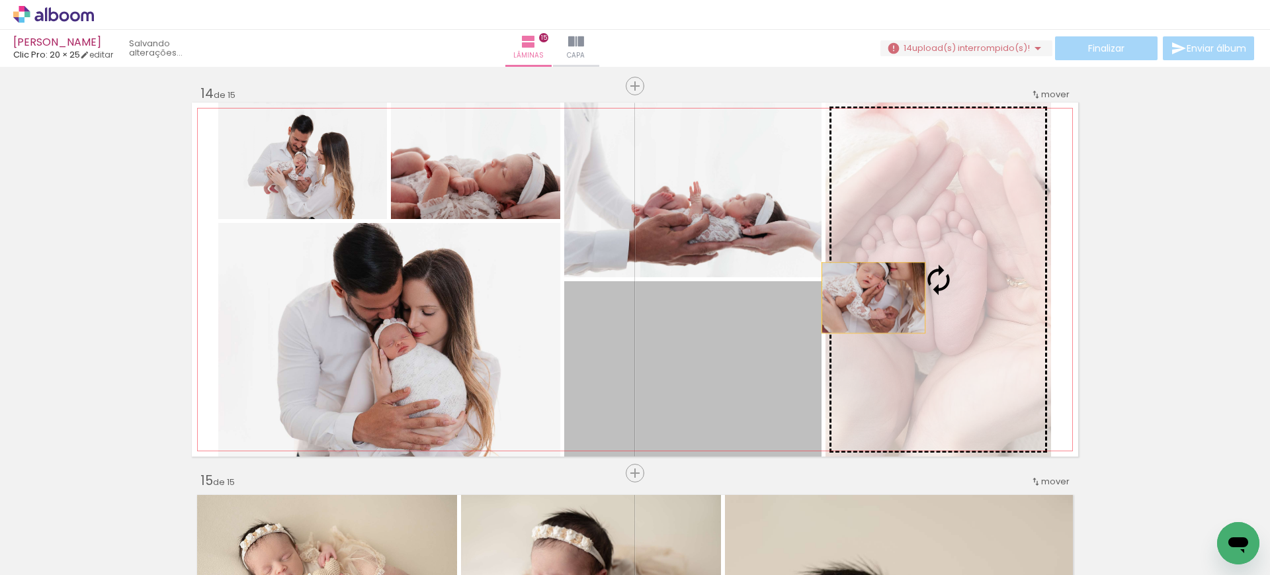
drag, startPoint x: 699, startPoint y: 349, endPoint x: 868, endPoint y: 298, distance: 176.4
click at [0, 0] on slot at bounding box center [0, 0] width 0 height 0
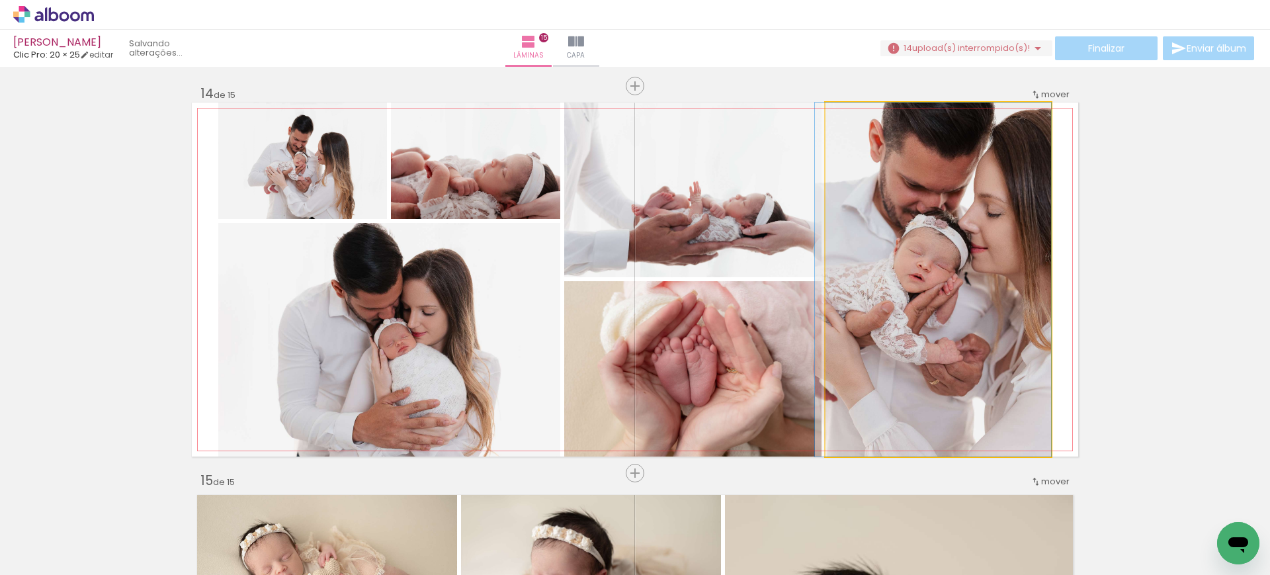
drag, startPoint x: 901, startPoint y: 317, endPoint x: 879, endPoint y: 312, distance: 23.3
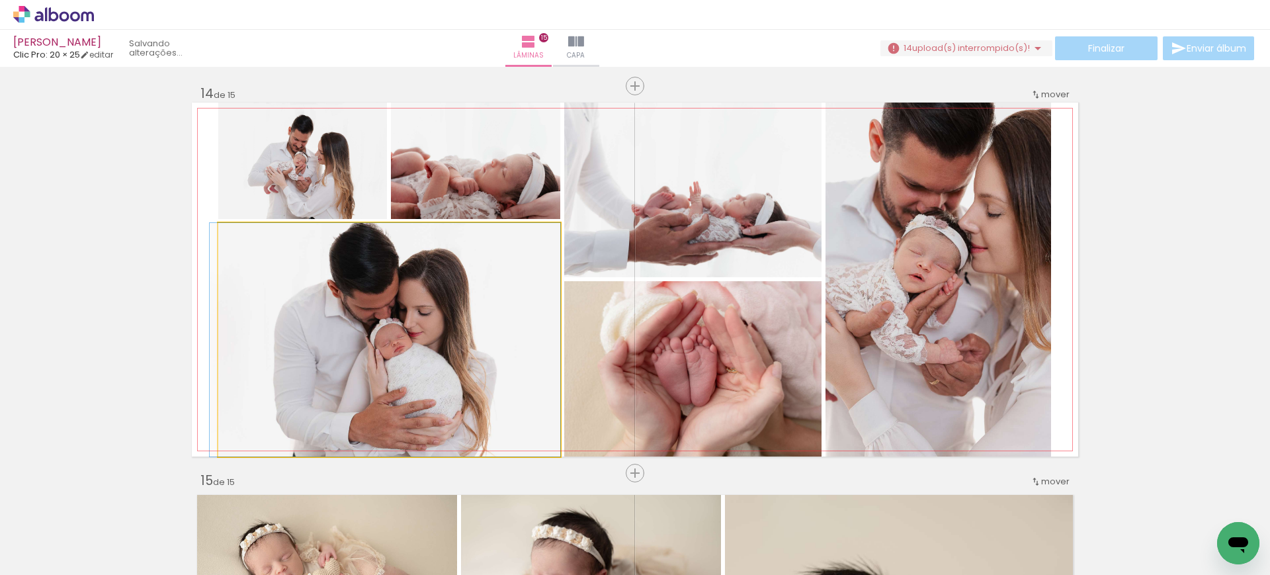
drag, startPoint x: 404, startPoint y: 327, endPoint x: 373, endPoint y: 317, distance: 32.6
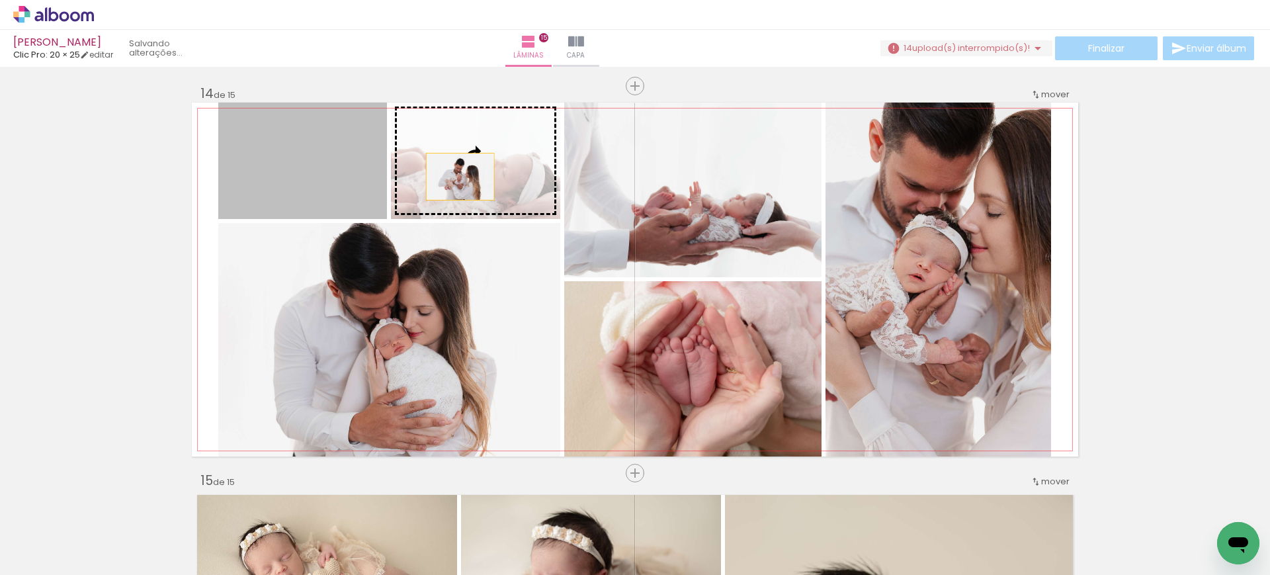
drag, startPoint x: 315, startPoint y: 190, endPoint x: 454, endPoint y: 177, distance: 139.6
click at [0, 0] on slot at bounding box center [0, 0] width 0 height 0
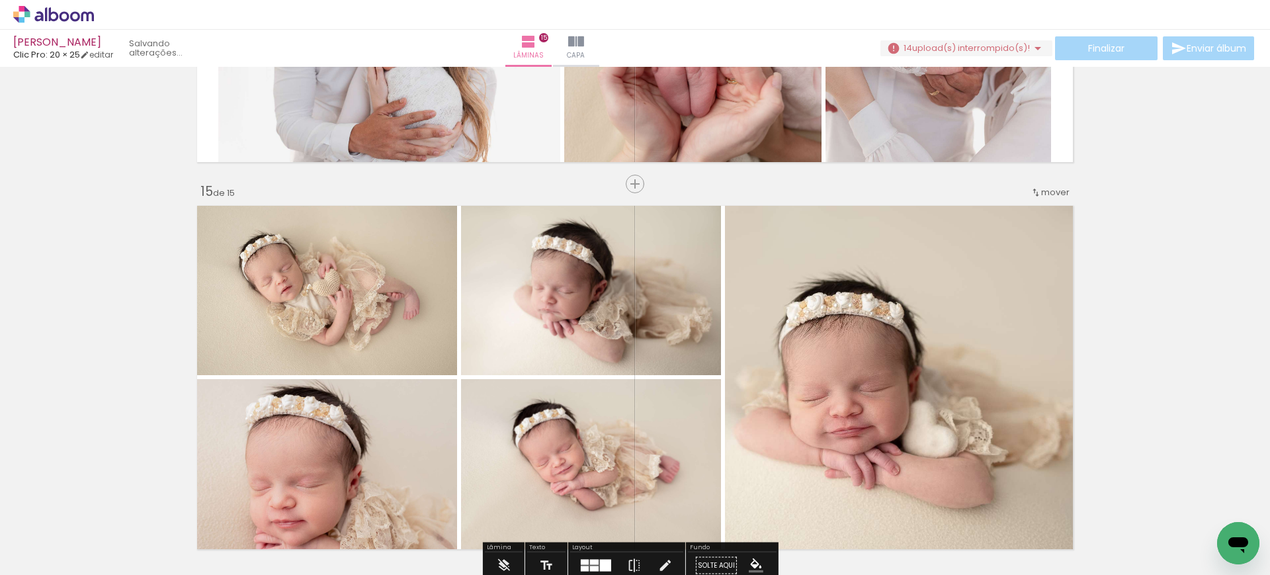
scroll to position [5454, 0]
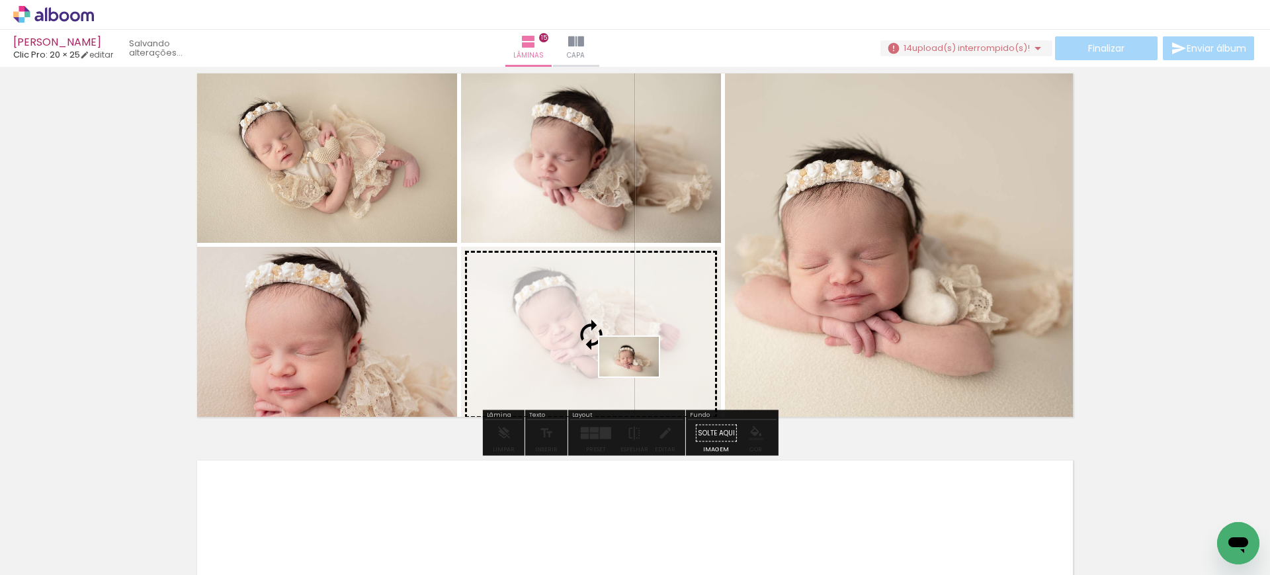
drag, startPoint x: 625, startPoint y: 539, endPoint x: 639, endPoint y: 377, distance: 162.6
click at [639, 377] on quentale-workspace at bounding box center [635, 287] width 1270 height 575
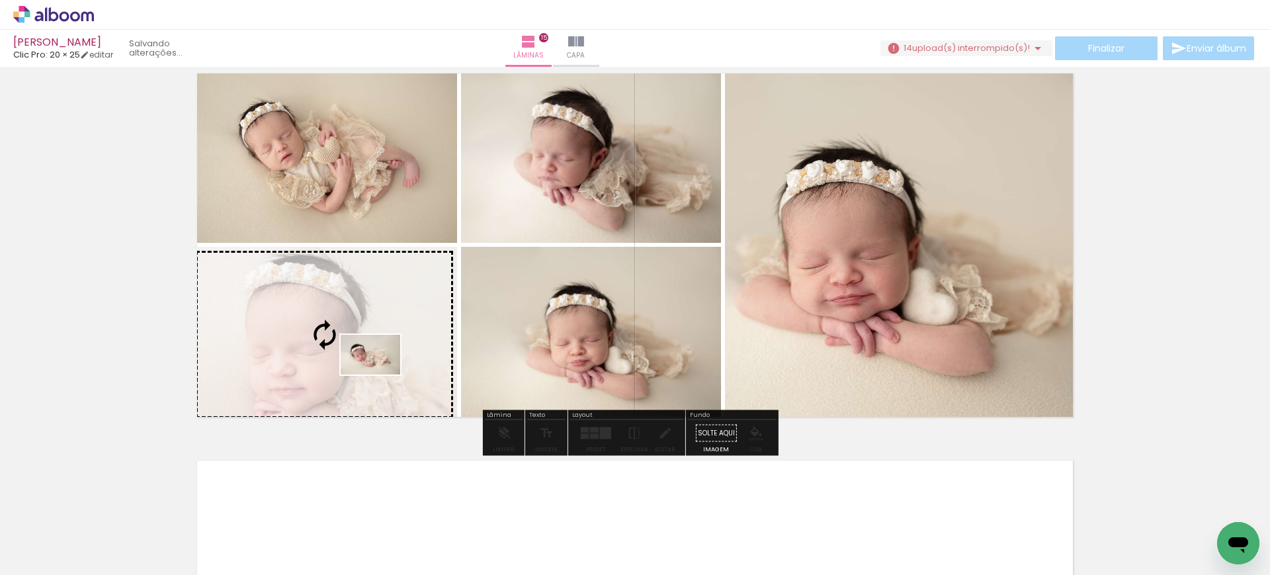
drag, startPoint x: 482, startPoint y: 552, endPoint x: 380, endPoint y: 374, distance: 204.1
click at [380, 374] on quentale-workspace at bounding box center [635, 287] width 1270 height 575
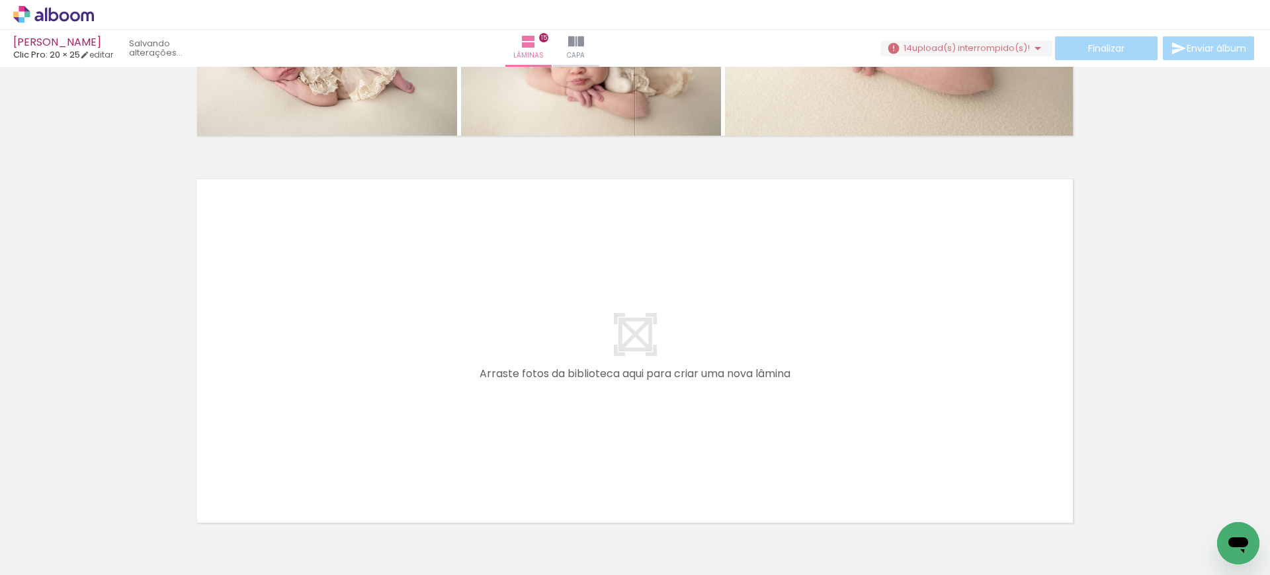
scroll to position [5752, 0]
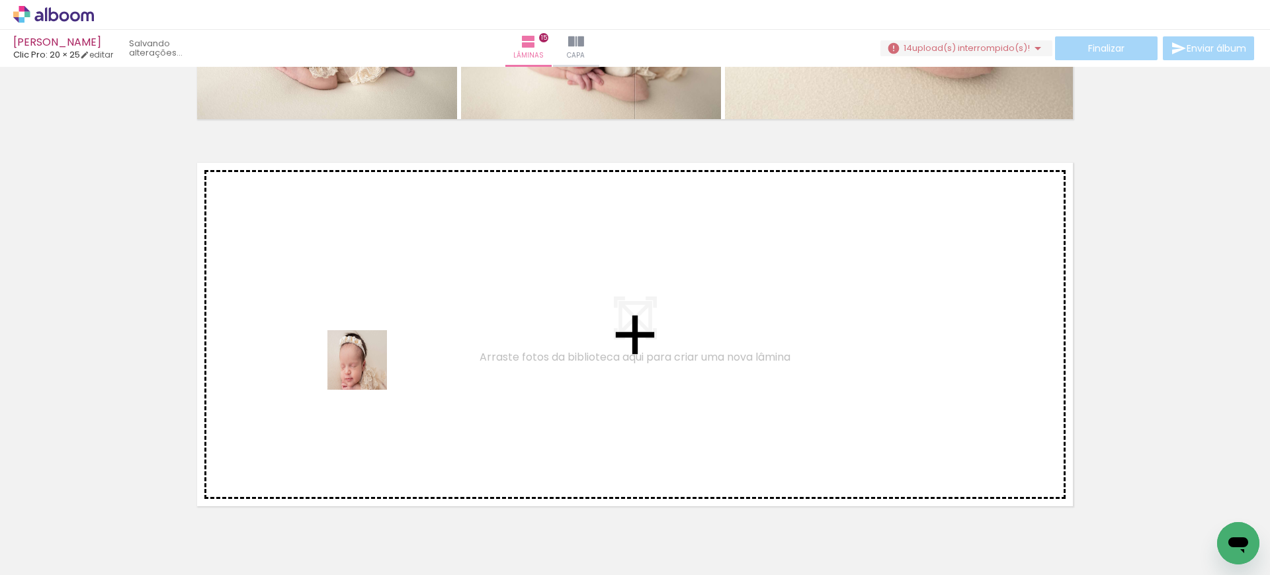
drag, startPoint x: 407, startPoint y: 541, endPoint x: 339, endPoint y: 525, distance: 69.3
click at [366, 367] on quentale-workspace at bounding box center [635, 287] width 1270 height 575
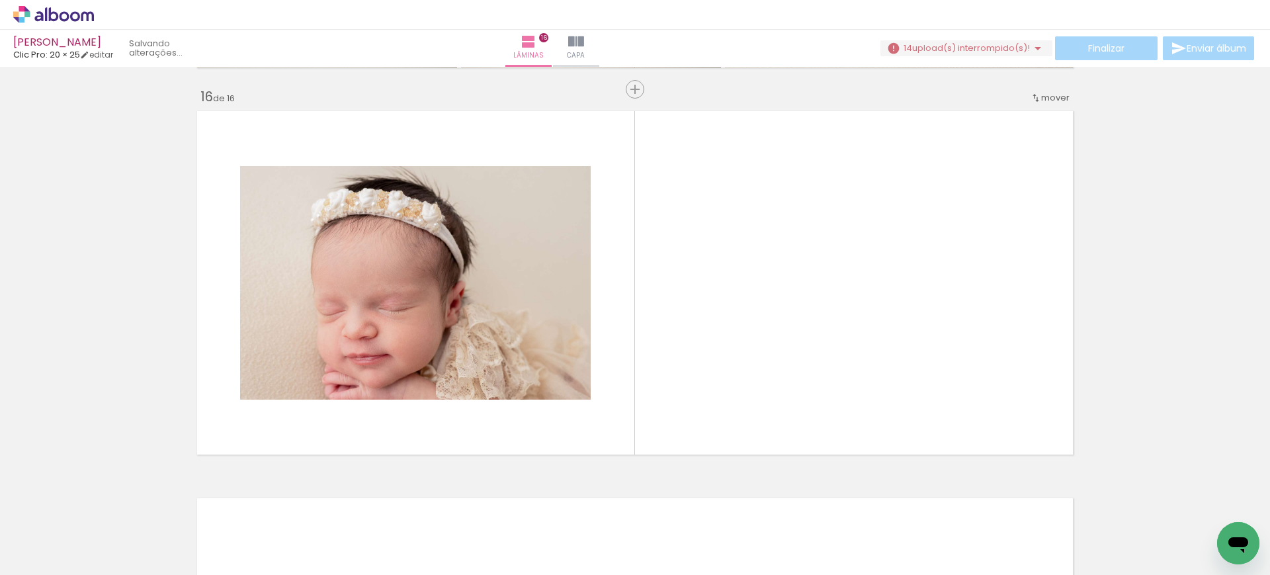
scroll to position [5806, 0]
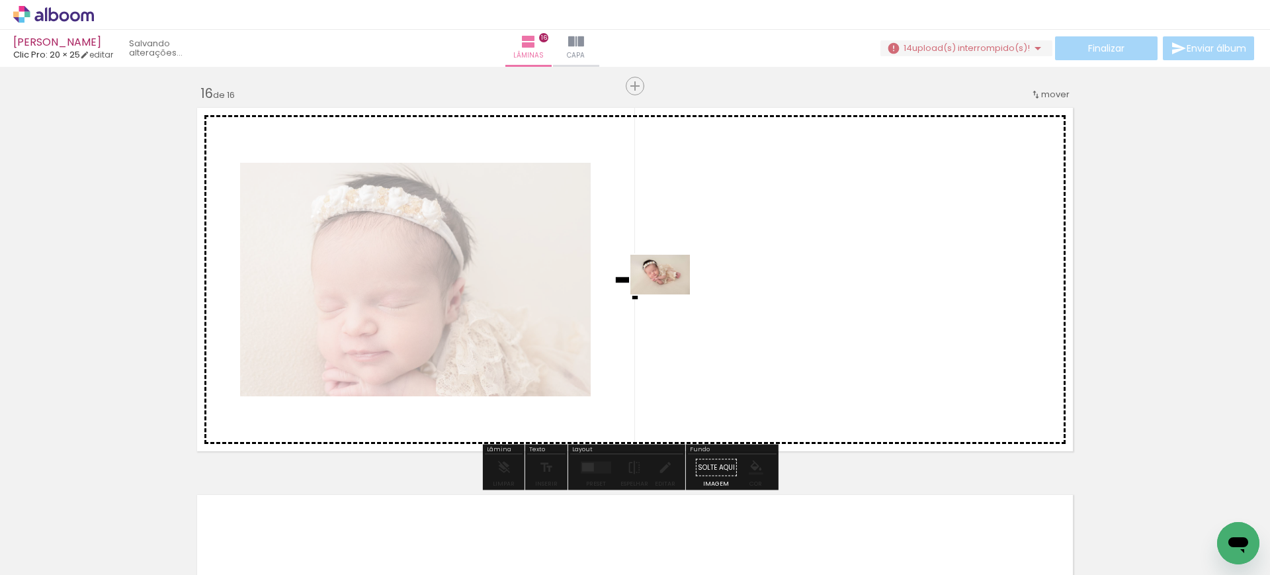
drag, startPoint x: 335, startPoint y: 537, endPoint x: 671, endPoint y: 294, distance: 414.0
click at [671, 294] on quentale-workspace at bounding box center [635, 287] width 1270 height 575
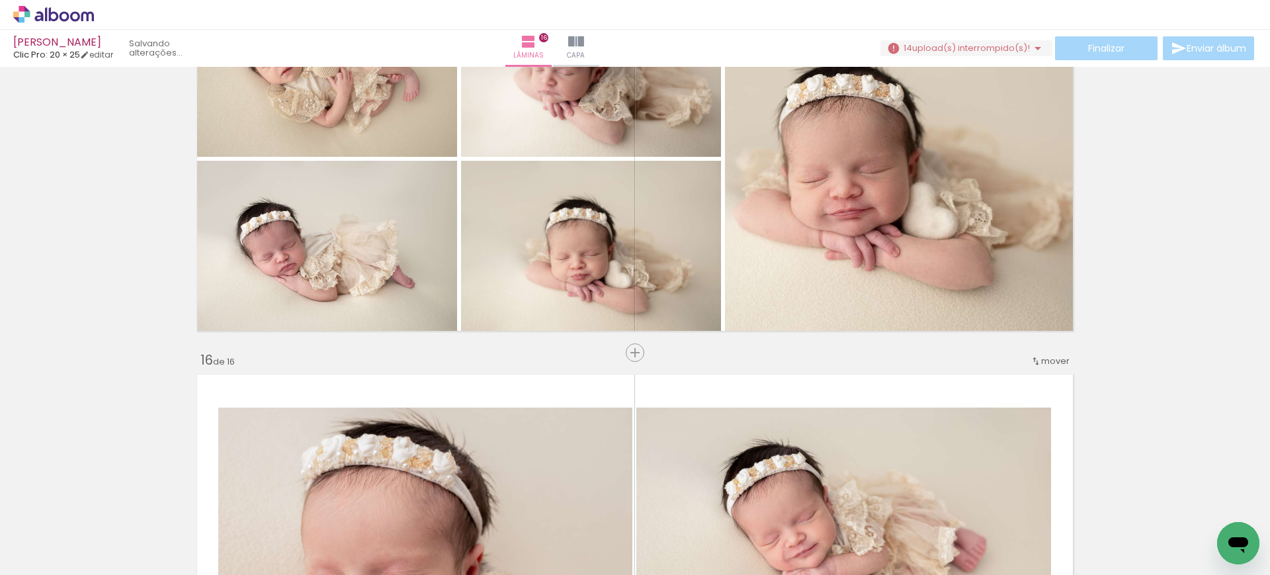
scroll to position [5537, 0]
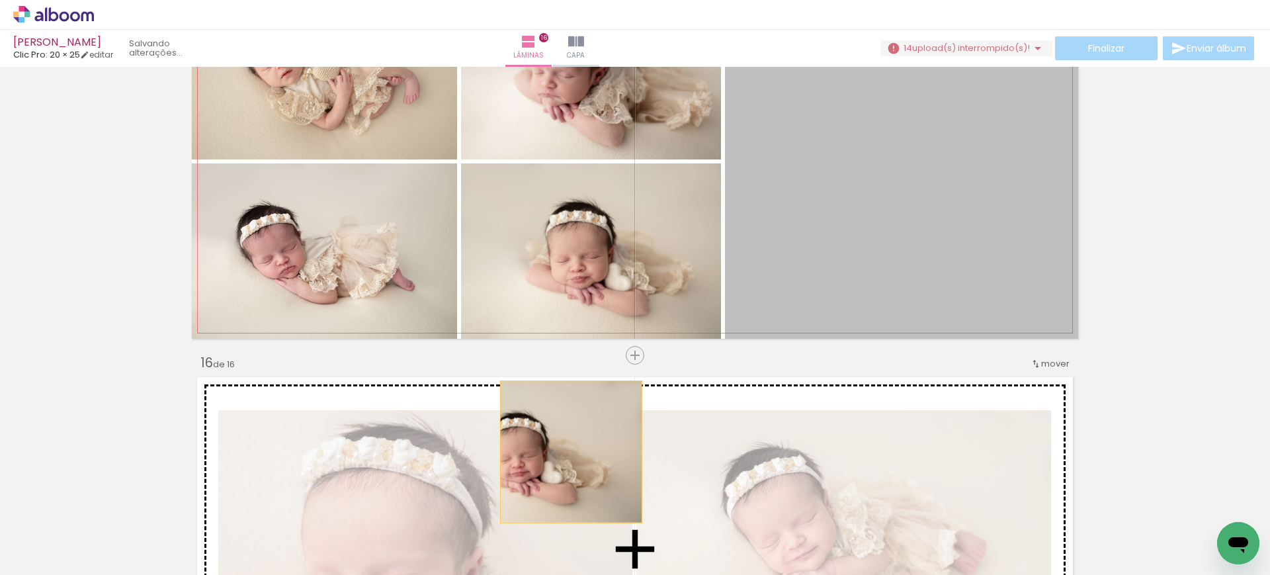
drag, startPoint x: 922, startPoint y: 223, endPoint x: 573, endPoint y: 455, distance: 418.8
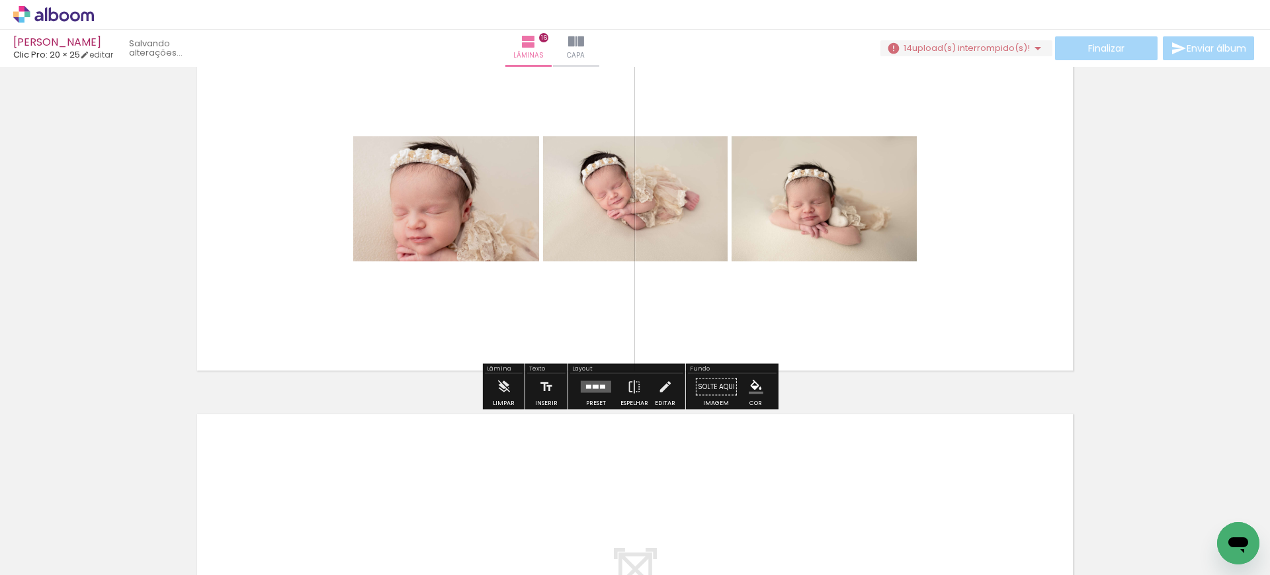
scroll to position [5904, 0]
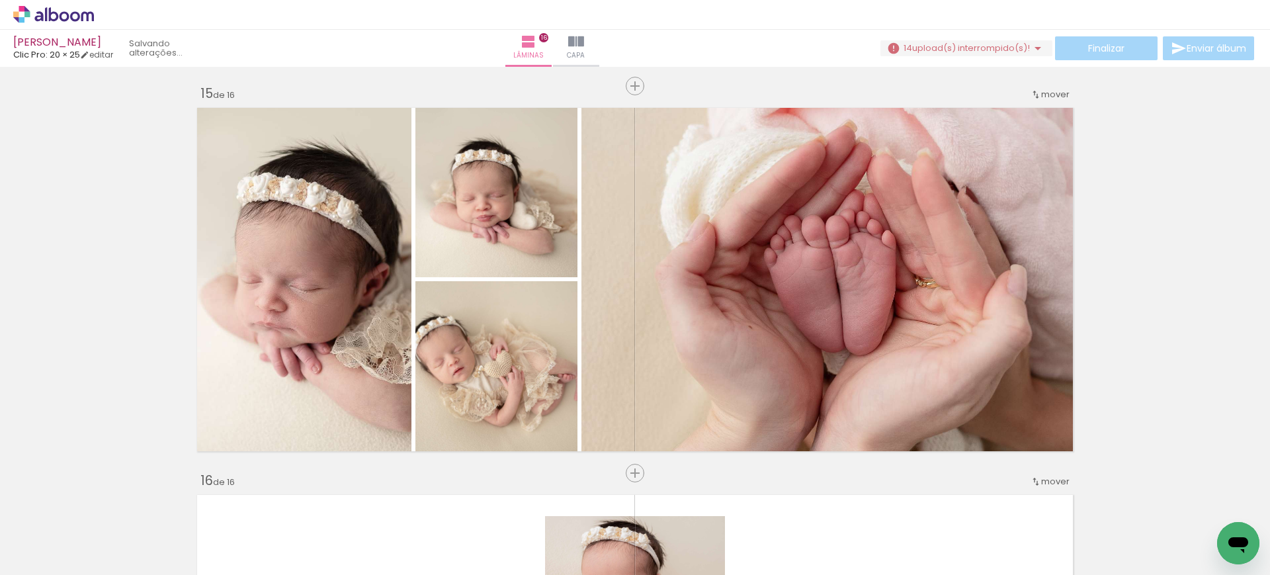
scroll to position [0, 3287]
